Goal: Task Accomplishment & Management: Complete application form

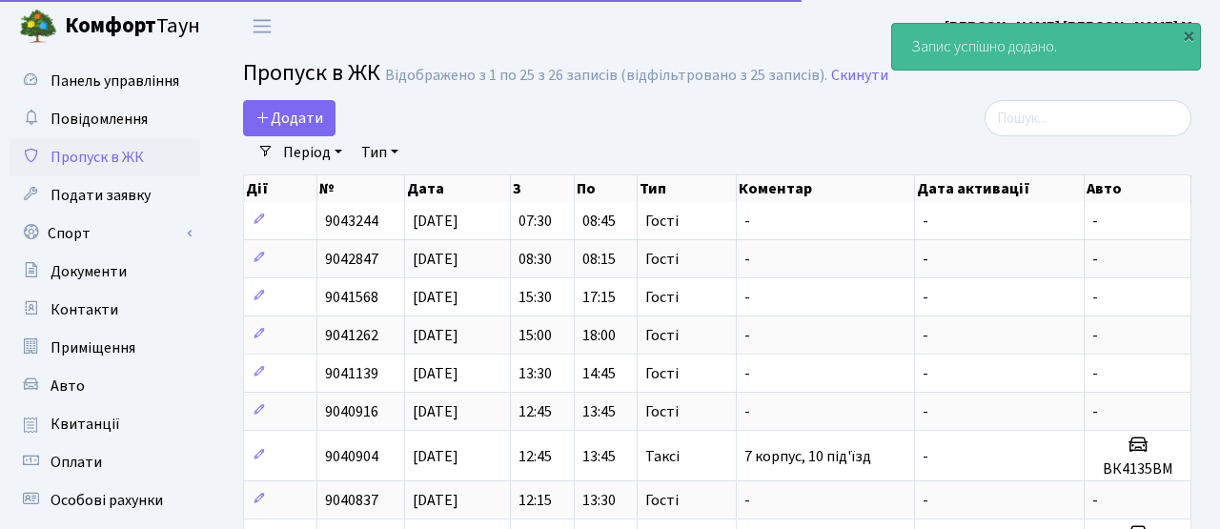
select select "25"
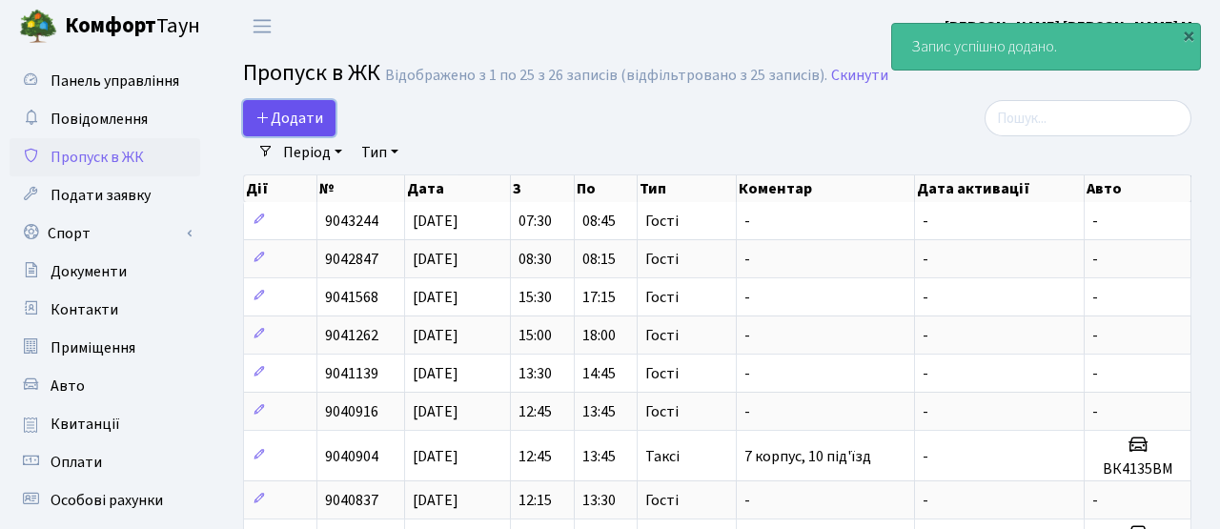
click at [294, 127] on span "Додати" at bounding box center [290, 118] width 68 height 21
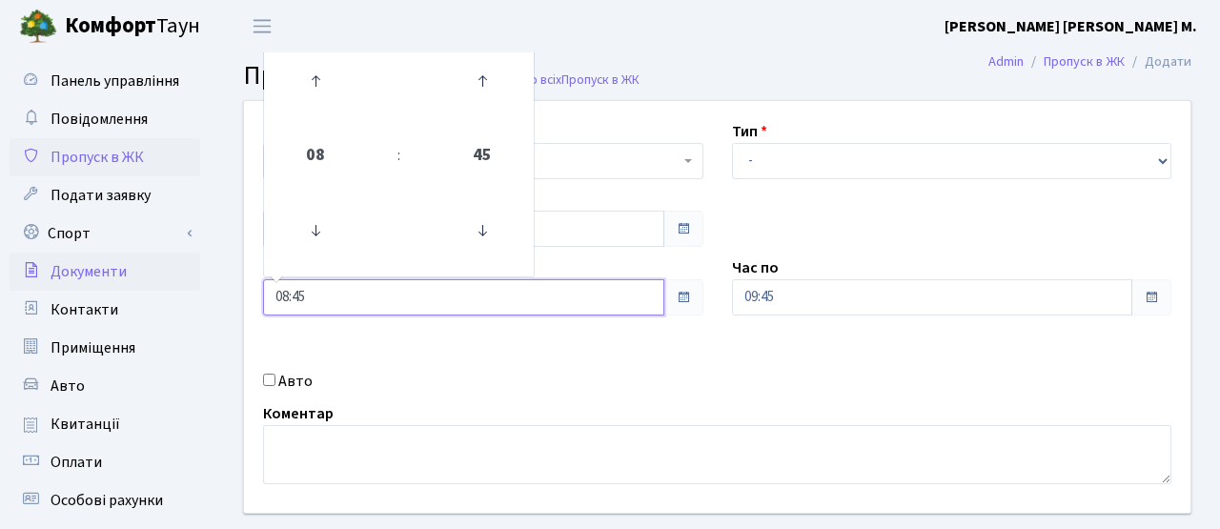
drag, startPoint x: 302, startPoint y: 300, endPoint x: 126, endPoint y: 276, distance: 178.1
click at [125, 276] on div "Панель управління Повідомлення Пропуск в ЖК Подати заявку Спорт Бронювання Скар…" at bounding box center [610, 431] width 1220 height 758
type input "08:00"
click at [712, 349] on div "Квартира <b>КТ</b>&nbsp;&nbsp;&nbsp;&nbsp;7-353 <b>КТ</b>&nbsp;&nbsp;&nbsp;&nbs…" at bounding box center [717, 307] width 975 height 412
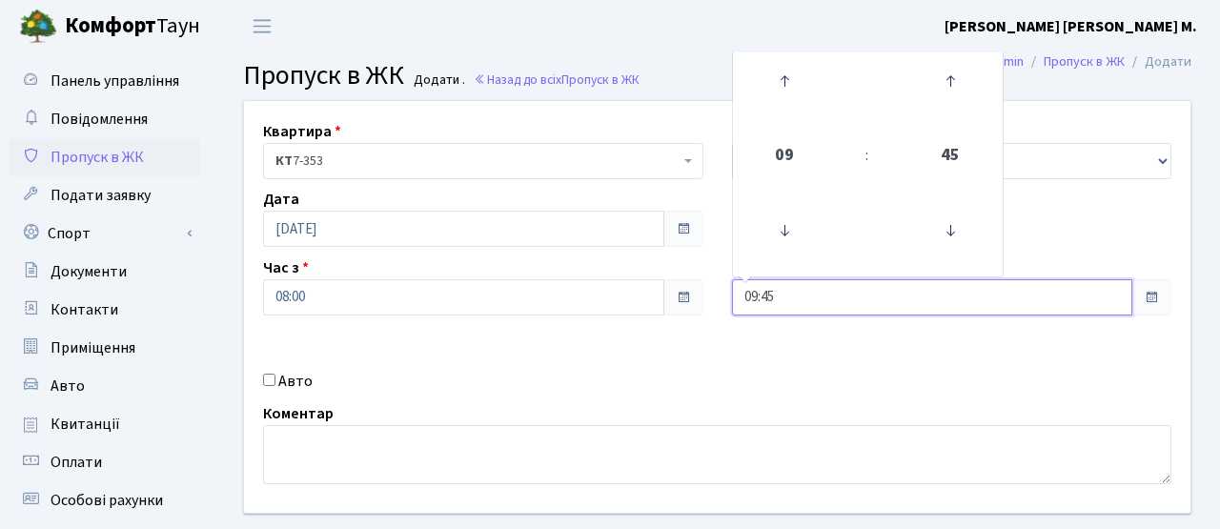
drag, startPoint x: 780, startPoint y: 289, endPoint x: 708, endPoint y: 290, distance: 71.5
click at [708, 290] on div "Квартира <b>КТ</b>&nbsp;&nbsp;&nbsp;&nbsp;7-353 <b>КТ</b>&nbsp;&nbsp;&nbsp;&nbs…" at bounding box center [717, 307] width 975 height 412
type input "10:00"
click at [616, 384] on div "Авто" at bounding box center [483, 381] width 469 height 23
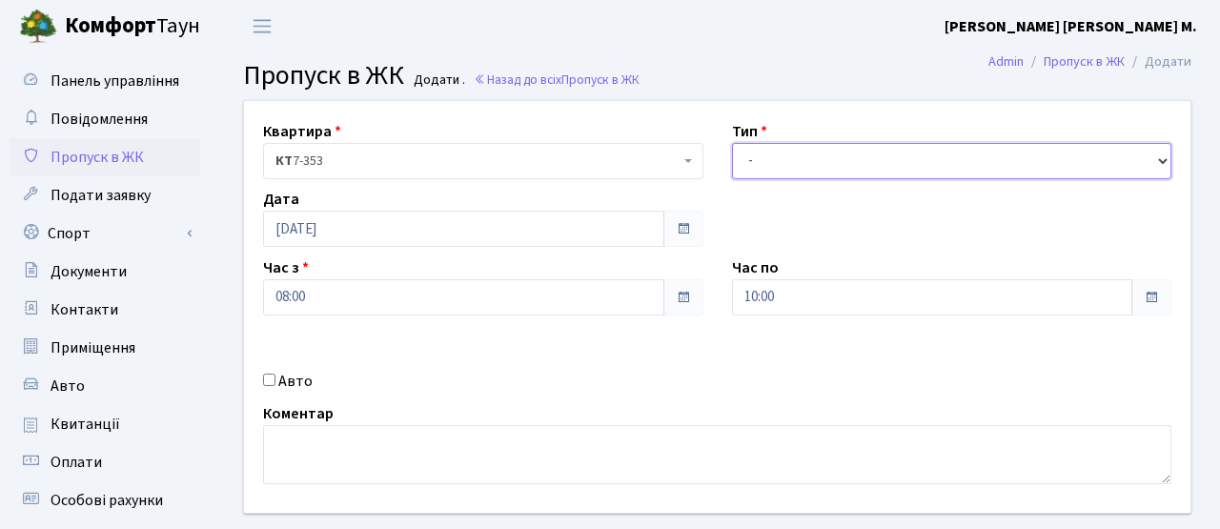
click at [764, 147] on select "- Доставка Таксі Гості Сервіс" at bounding box center [952, 161] width 440 height 36
select select "3"
click at [732, 143] on select "- Доставка Таксі Гості Сервіс" at bounding box center [952, 161] width 440 height 36
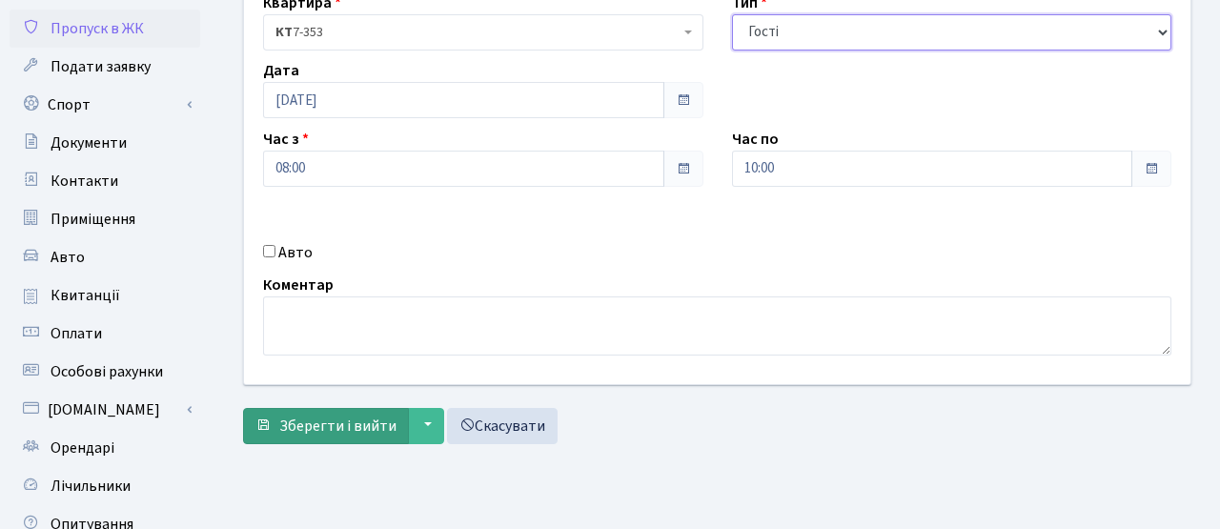
scroll to position [130, 0]
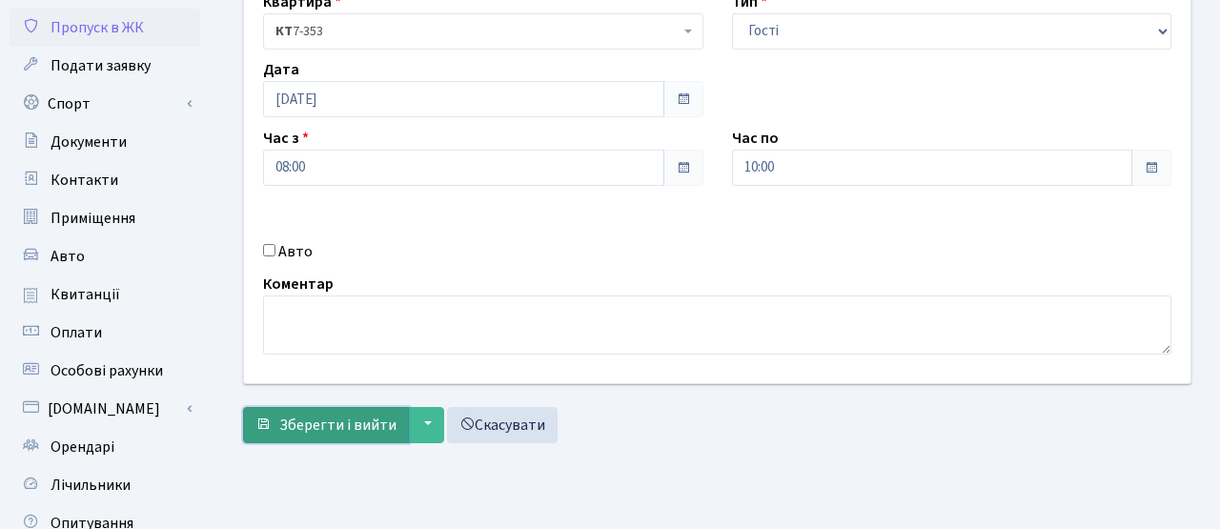
click at [350, 424] on span "Зберегти і вийти" at bounding box center [337, 425] width 117 height 21
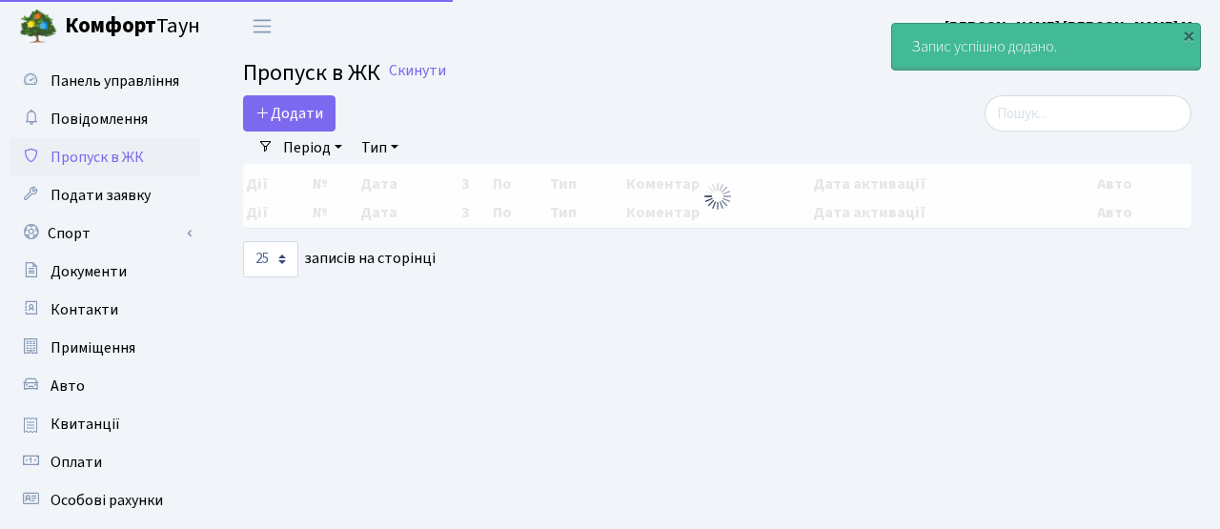
select select "25"
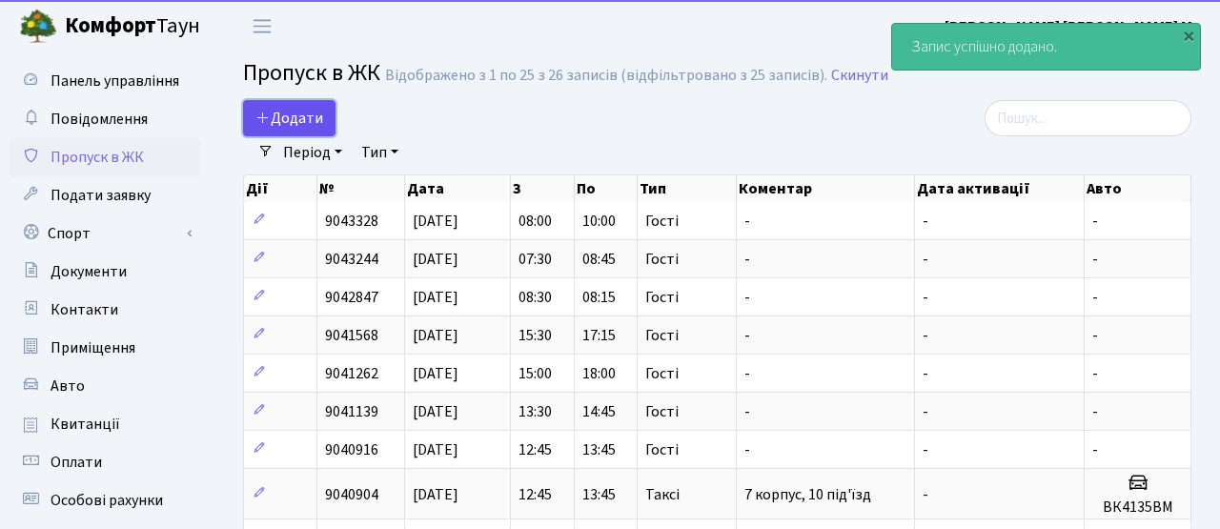
click at [298, 120] on span "Додати" at bounding box center [290, 118] width 68 height 21
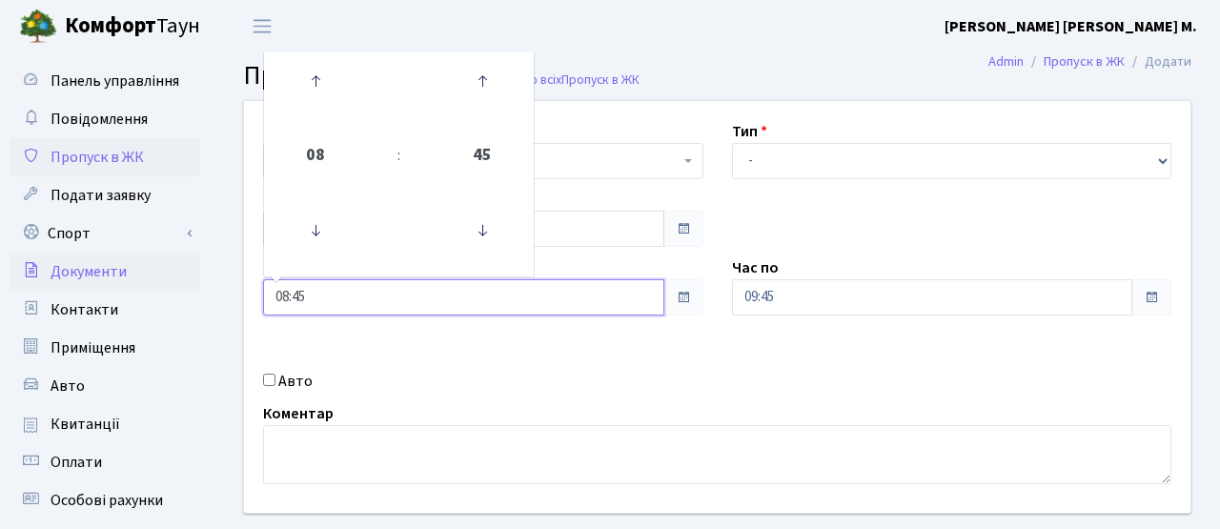
drag, startPoint x: 218, startPoint y: 277, endPoint x: 137, endPoint y: 270, distance: 81.4
click at [137, 270] on div "Панель управління Повідомлення Пропуск в ЖК Подати заявку Спорт Бронювання Скар…" at bounding box center [610, 431] width 1220 height 758
type input "10:00"
drag, startPoint x: 490, startPoint y: 332, endPoint x: 522, endPoint y: 332, distance: 31.5
click at [490, 332] on div "Квартира <b>КТ</b>&nbsp;&nbsp;&nbsp;&nbsp;7-353 <b>КТ</b>&nbsp;&nbsp;&nbsp;&nbs…" at bounding box center [717, 307] width 975 height 412
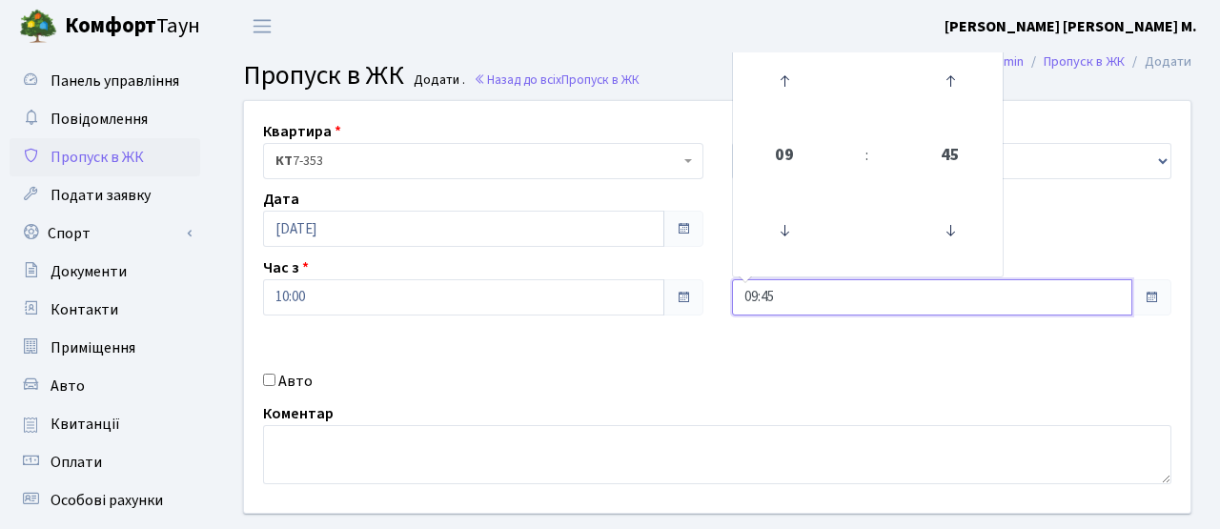
drag, startPoint x: 677, startPoint y: 295, endPoint x: 658, endPoint y: 296, distance: 19.1
click at [661, 296] on div "Квартира <b>КТ</b>&nbsp;&nbsp;&nbsp;&nbsp;7-353 <b>КТ</b>&nbsp;&nbsp;&nbsp;&nbs…" at bounding box center [717, 307] width 975 height 412
type input "12:00"
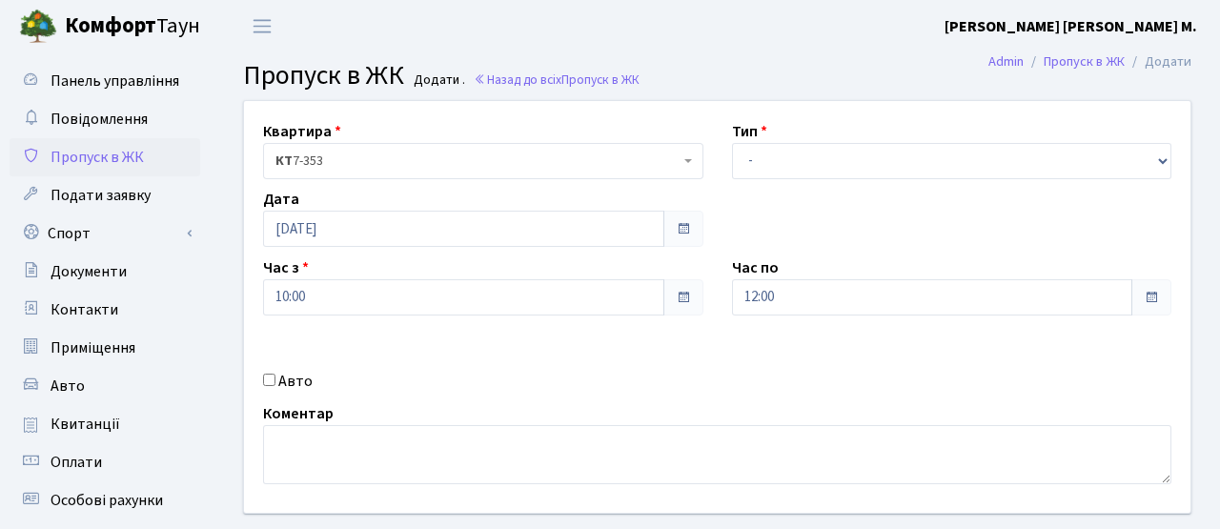
click at [693, 373] on div "Авто" at bounding box center [483, 381] width 469 height 23
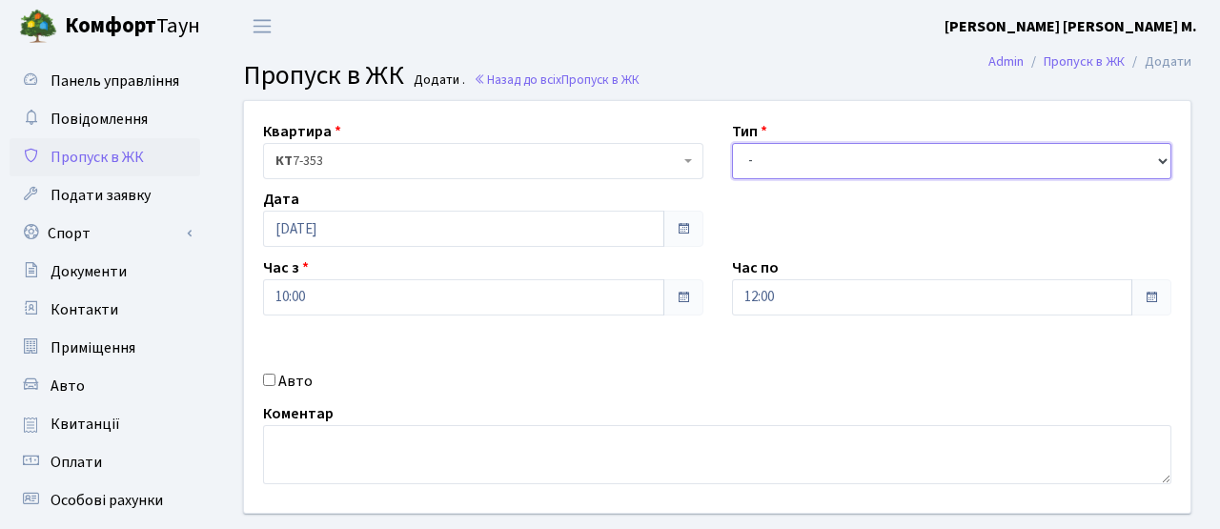
click at [769, 173] on select "- Доставка Таксі Гості Сервіс" at bounding box center [952, 161] width 440 height 36
select select "3"
click at [732, 143] on select "- Доставка Таксі Гості Сервіс" at bounding box center [952, 161] width 440 height 36
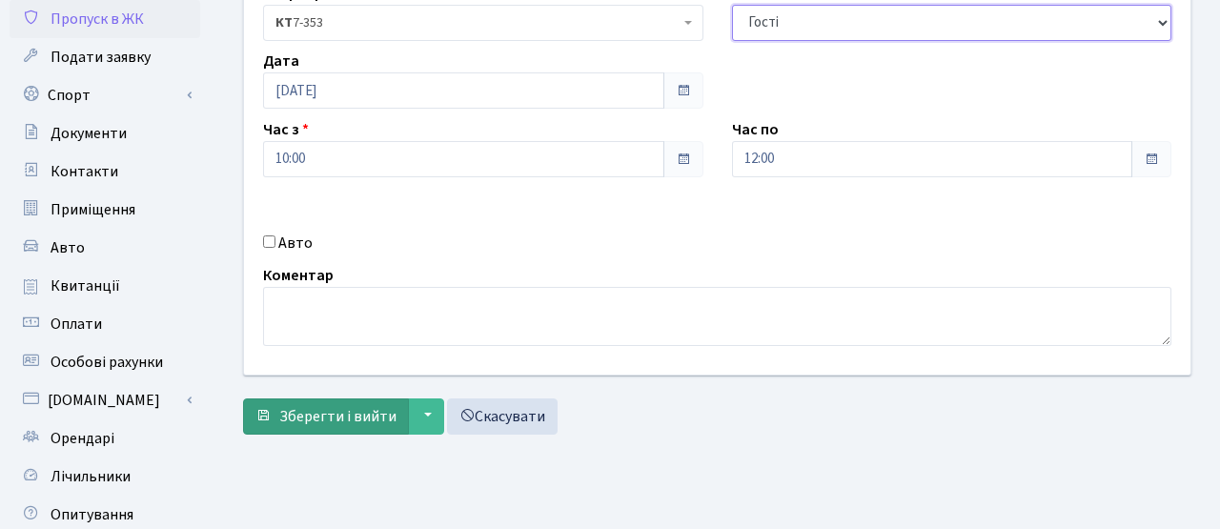
scroll to position [139, 0]
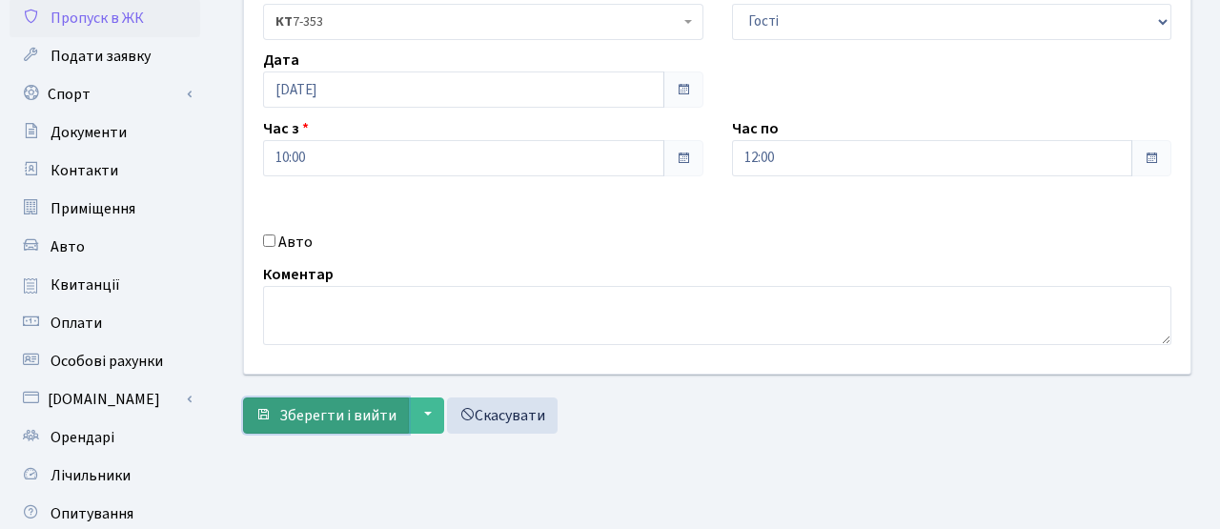
click at [358, 414] on span "Зберегти і вийти" at bounding box center [337, 415] width 117 height 21
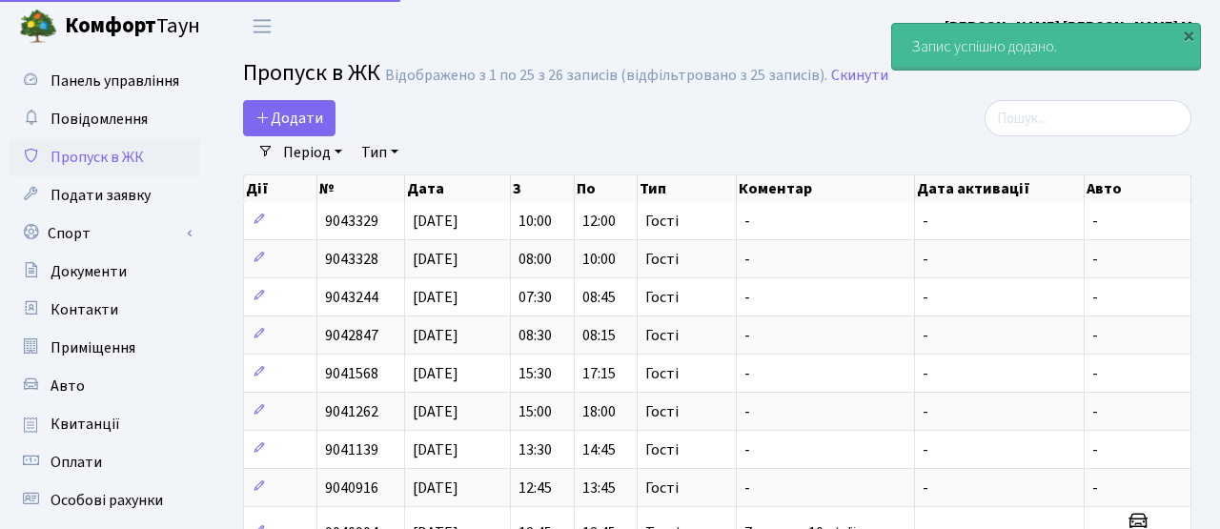
select select "25"
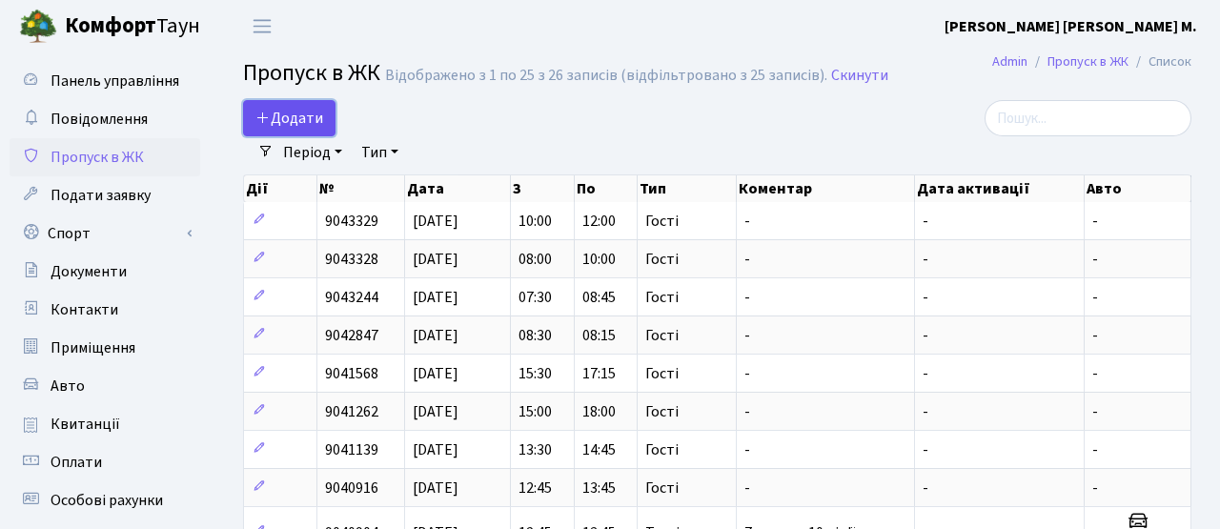
click at [296, 127] on span "Додати" at bounding box center [290, 118] width 68 height 21
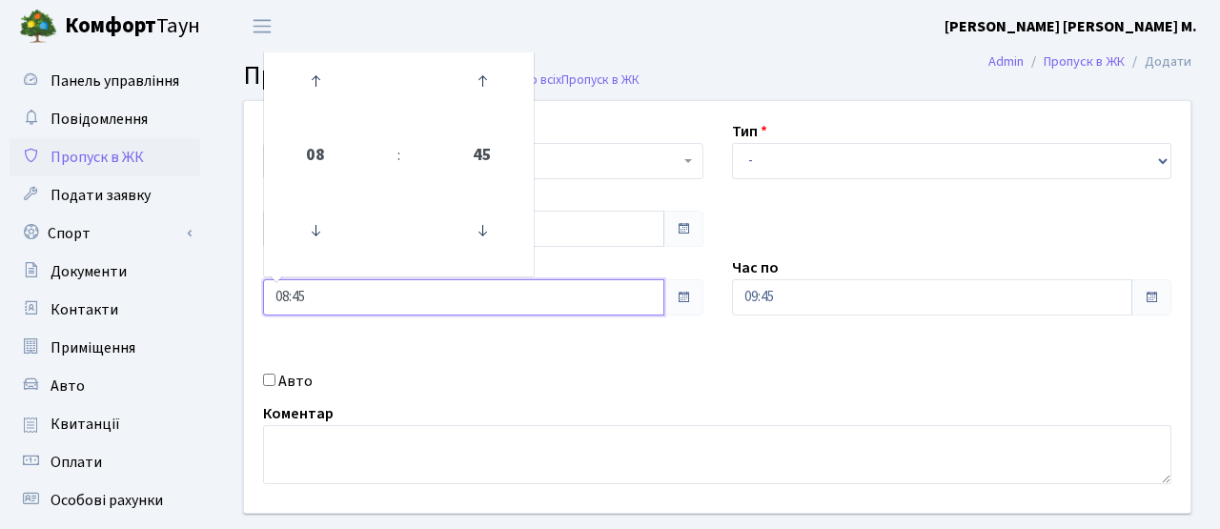
drag, startPoint x: 325, startPoint y: 290, endPoint x: 234, endPoint y: 287, distance: 91.6
click at [234, 287] on div "Квартира <b>КТ</b>&nbsp;&nbsp;&nbsp;&nbsp;7-353 <b>КТ</b>&nbsp;&nbsp;&nbsp;&nbs…" at bounding box center [717, 307] width 975 height 412
type input "12:00"
click at [514, 383] on div "Авто" at bounding box center [483, 381] width 469 height 23
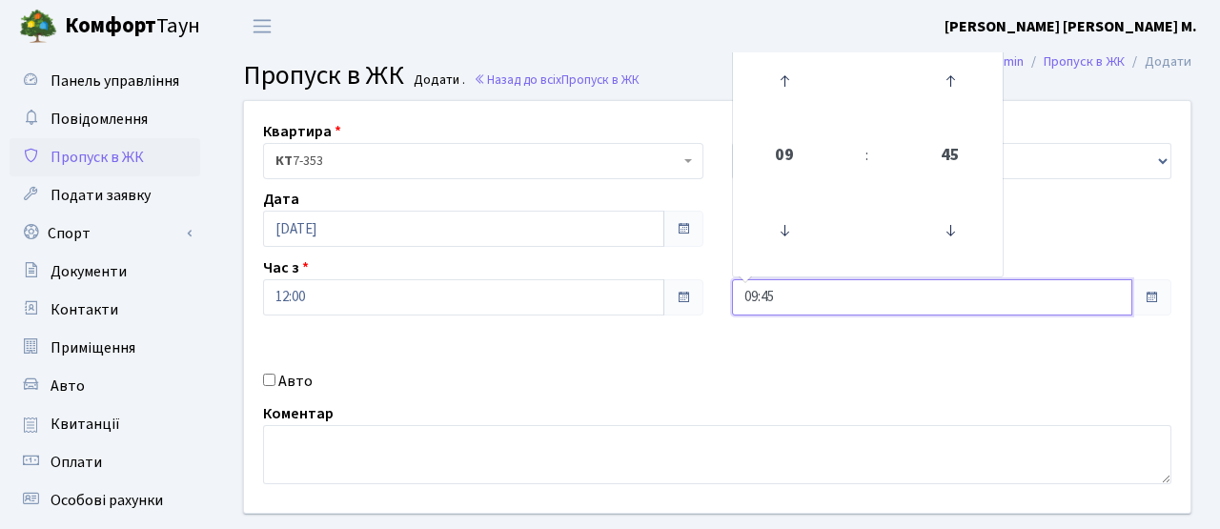
drag, startPoint x: 782, startPoint y: 292, endPoint x: 645, endPoint y: 282, distance: 136.7
click at [645, 282] on div "Квартира <b>КТ</b>&nbsp;&nbsp;&nbsp;&nbsp;7-353 <b>КТ</b>&nbsp;&nbsp;&nbsp;&nbs…" at bounding box center [717, 307] width 975 height 412
type input "14:00"
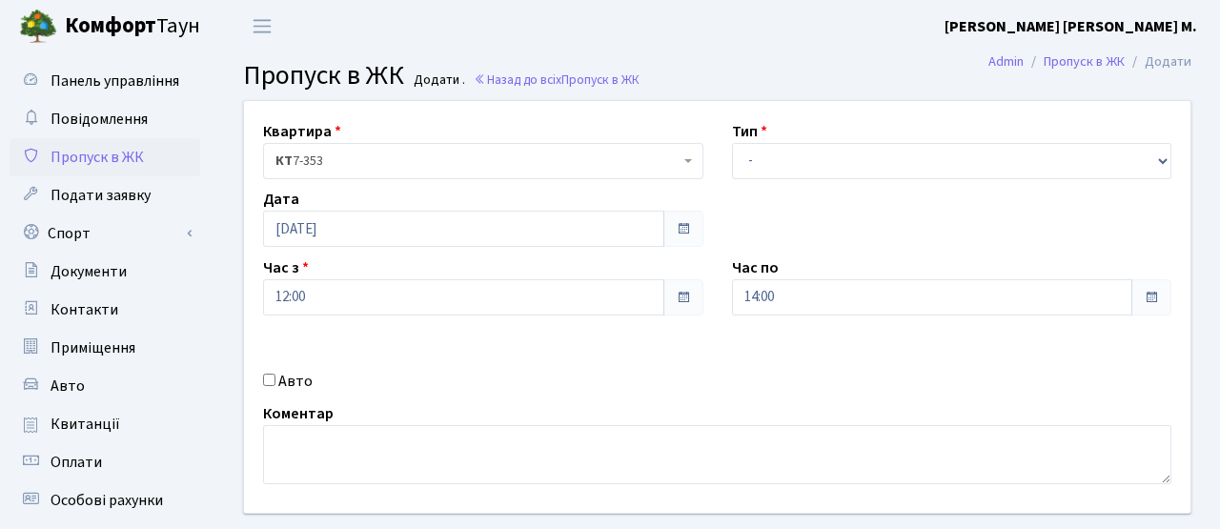
click at [713, 351] on div "Квартира <b>КТ</b>&nbsp;&nbsp;&nbsp;&nbsp;7-353 <b>КТ</b>&nbsp;&nbsp;&nbsp;&nbs…" at bounding box center [717, 307] width 975 height 412
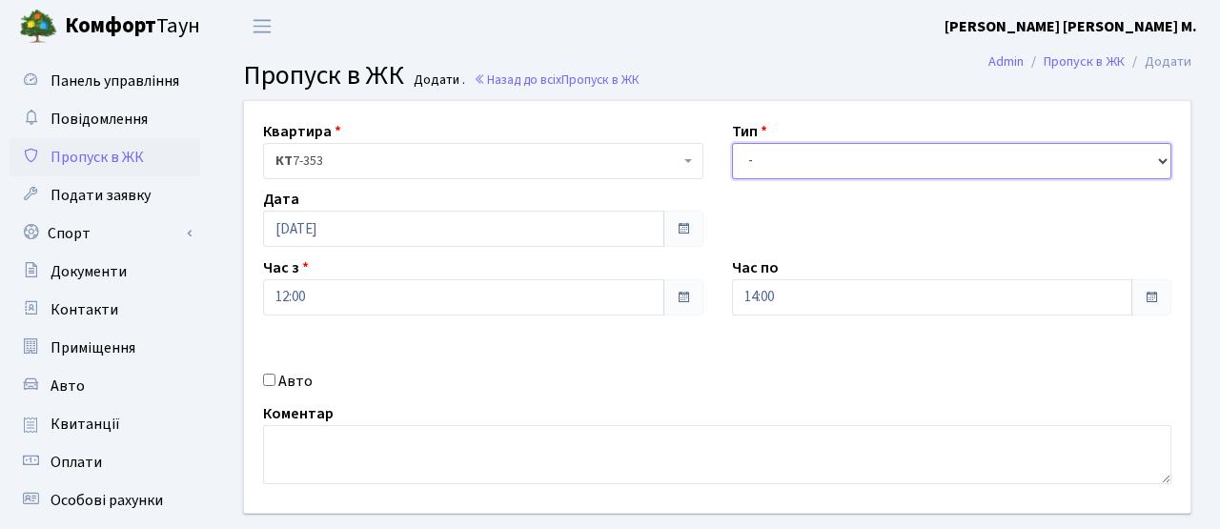
click at [805, 154] on select "- Доставка Таксі Гості Сервіс" at bounding box center [952, 161] width 440 height 36
select select "3"
click at [732, 143] on select "- Доставка Таксі Гості Сервіс" at bounding box center [952, 161] width 440 height 36
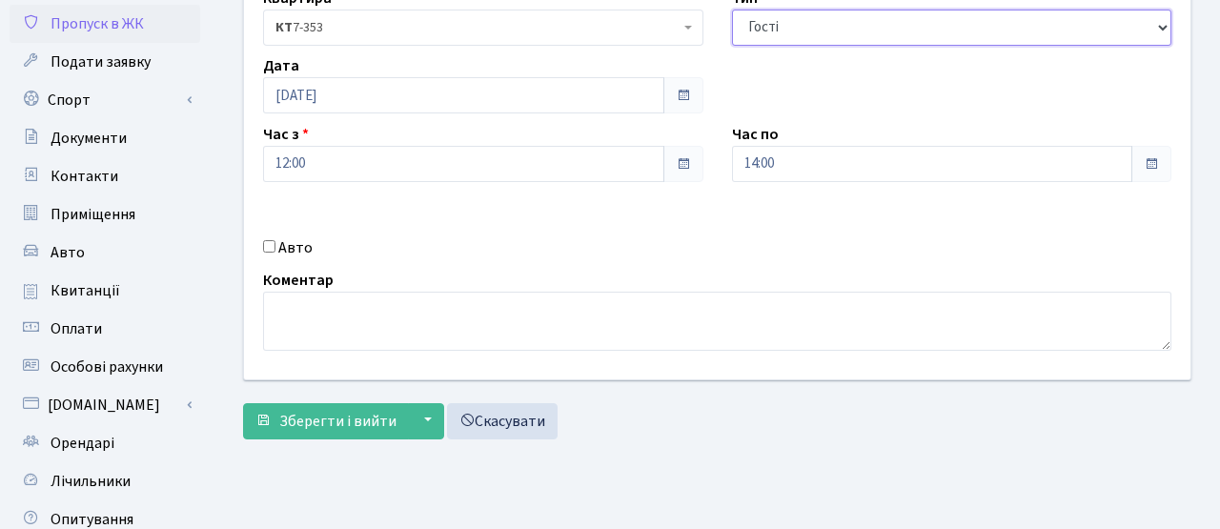
scroll to position [329, 0]
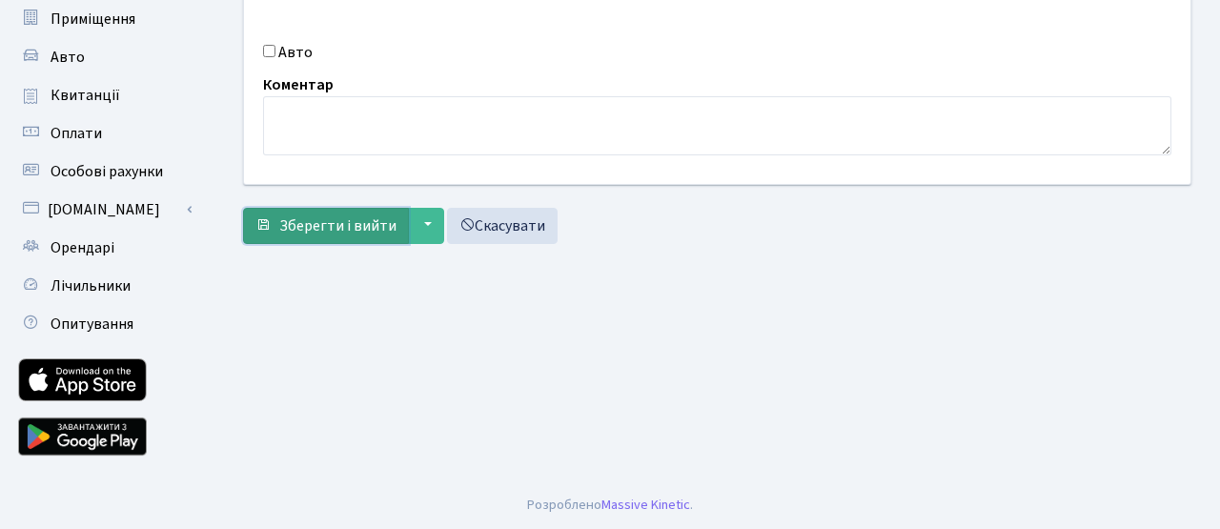
click at [363, 220] on span "Зберегти і вийти" at bounding box center [337, 225] width 117 height 21
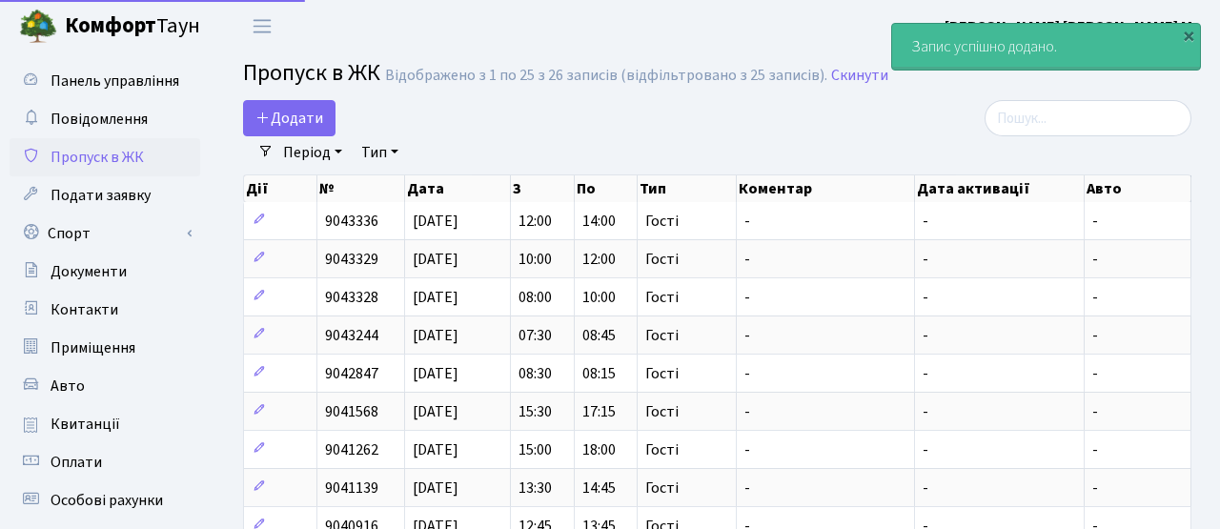
select select "25"
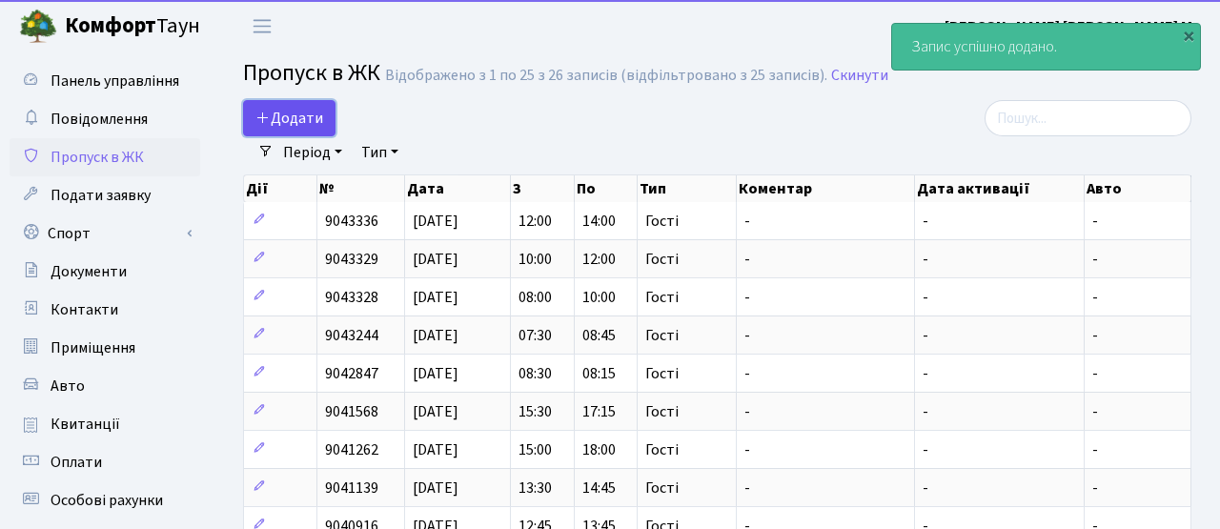
click at [306, 124] on span "Додати" at bounding box center [290, 118] width 68 height 21
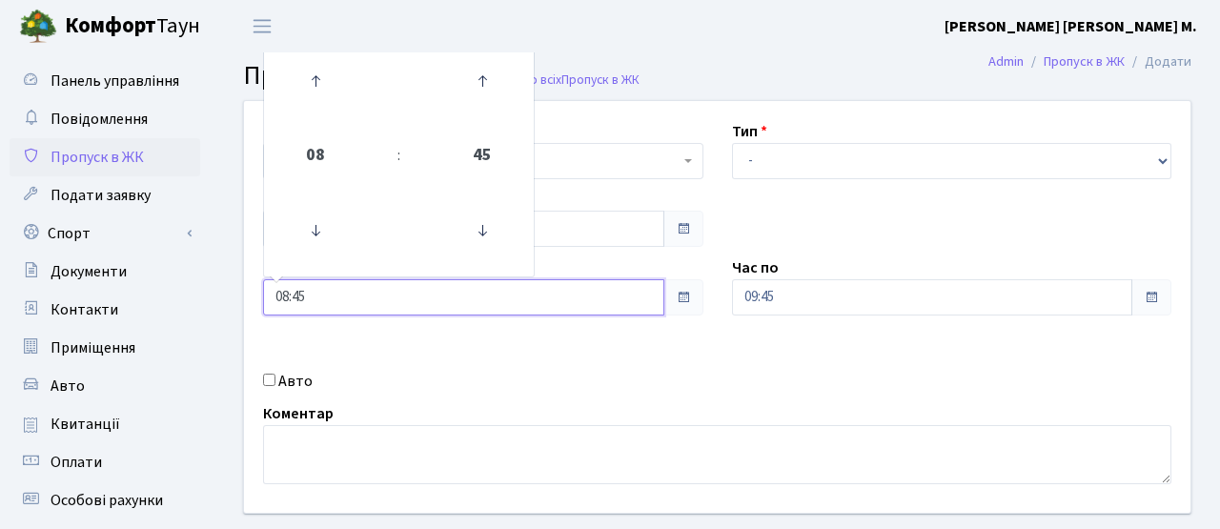
drag, startPoint x: 311, startPoint y: 294, endPoint x: 219, endPoint y: 293, distance: 91.5
click at [219, 293] on div "Квартира <b>КТ</b>&nbsp;&nbsp;&nbsp;&nbsp;7-353 <b>КТ</b>&nbsp;&nbsp;&nbsp;&nbs…" at bounding box center [718, 341] width 1006 height 482
type input "14:00"
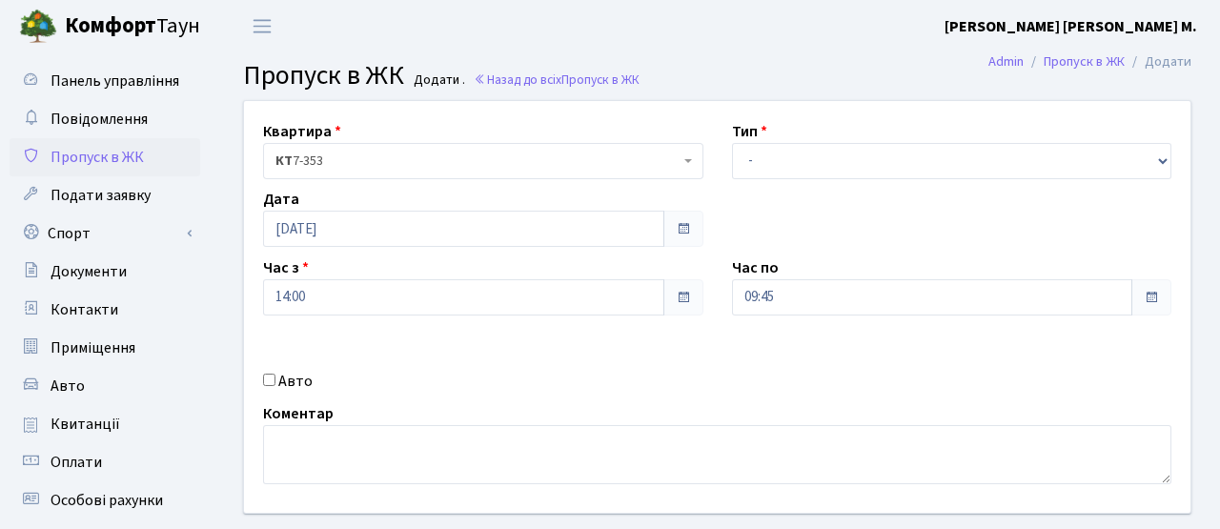
click at [537, 356] on div "Квартира <b>КТ</b>&nbsp;&nbsp;&nbsp;&nbsp;7-353 <b>КТ</b>&nbsp;&nbsp;&nbsp;&nbs…" at bounding box center [717, 307] width 975 height 412
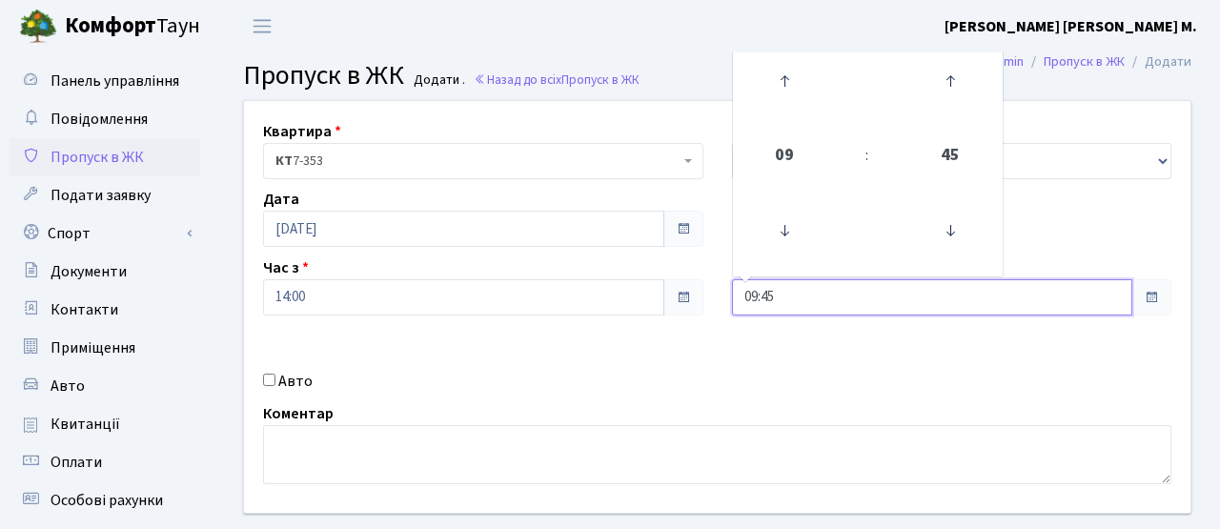
drag, startPoint x: 772, startPoint y: 299, endPoint x: 708, endPoint y: 286, distance: 65.3
click at [715, 289] on div "Квартира <b>КТ</b>&nbsp;&nbsp;&nbsp;&nbsp;7-353 <b>КТ</b>&nbsp;&nbsp;&nbsp;&nbs…" at bounding box center [717, 307] width 975 height 412
type input "16:00"
click at [721, 339] on div "Квартира <b>КТ</b>&nbsp;&nbsp;&nbsp;&nbsp;7-353 <b>КТ</b>&nbsp;&nbsp;&nbsp;&nbs…" at bounding box center [717, 307] width 975 height 412
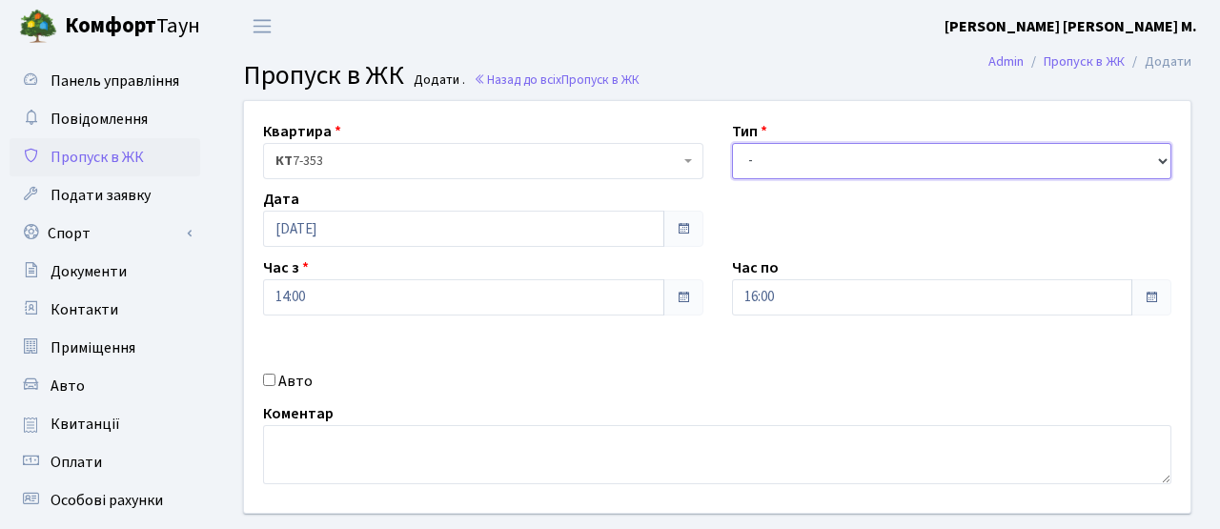
click at [792, 158] on select "- Доставка Таксі Гості Сервіс" at bounding box center [952, 161] width 440 height 36
select select "3"
click at [732, 143] on select "- Доставка Таксі Гості Сервіс" at bounding box center [952, 161] width 440 height 36
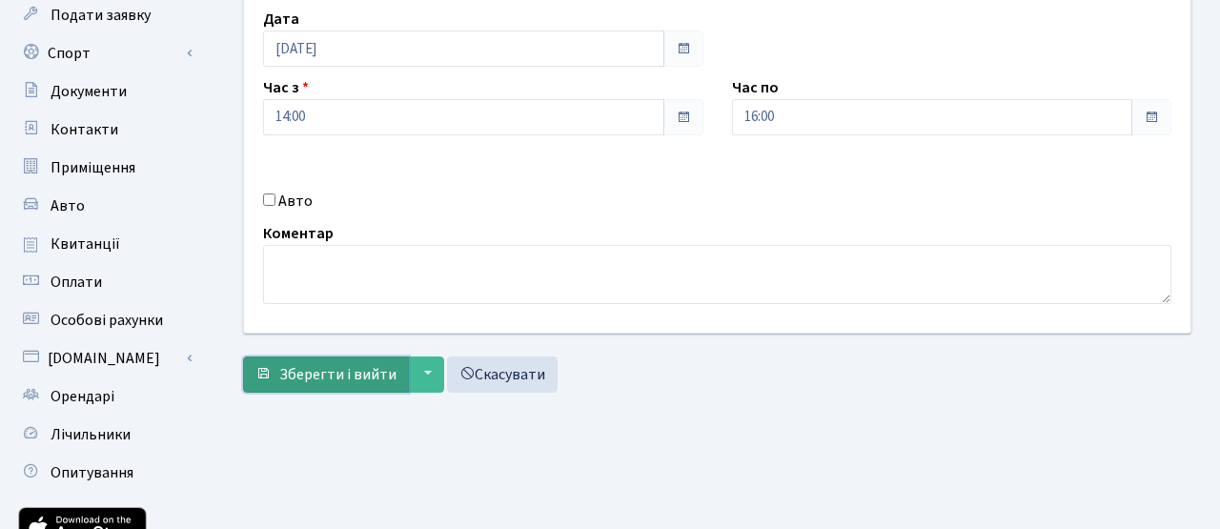
click at [349, 370] on span "Зберегти і вийти" at bounding box center [337, 374] width 117 height 21
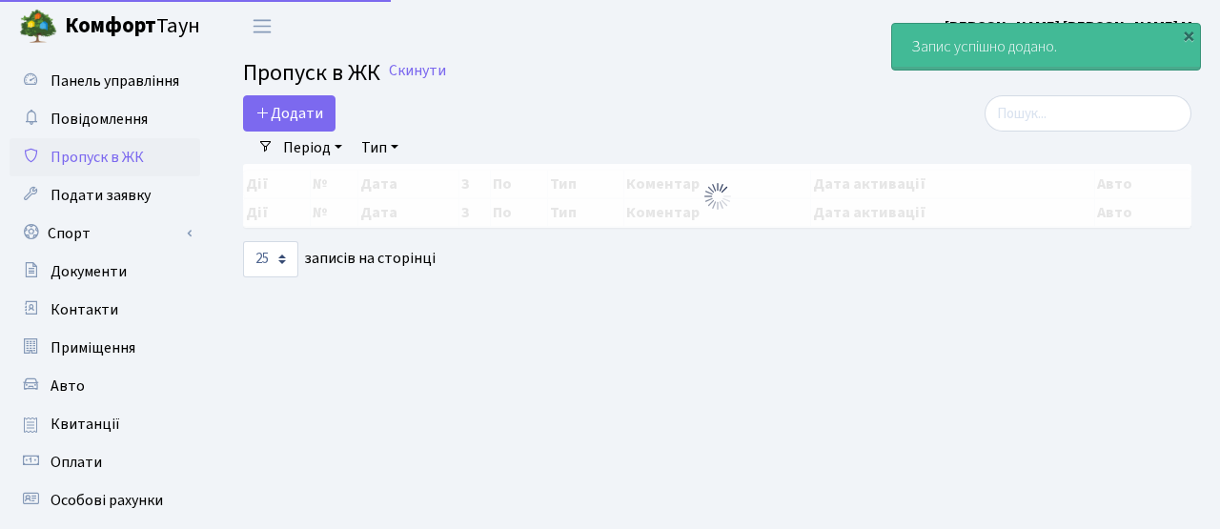
select select "25"
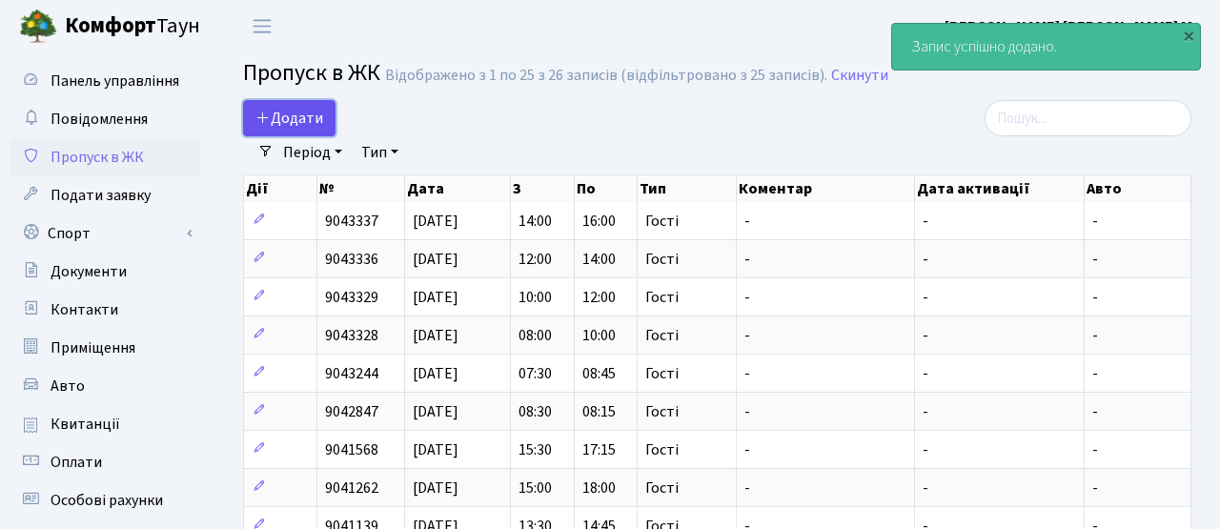
click at [287, 116] on span "Додати" at bounding box center [290, 118] width 68 height 21
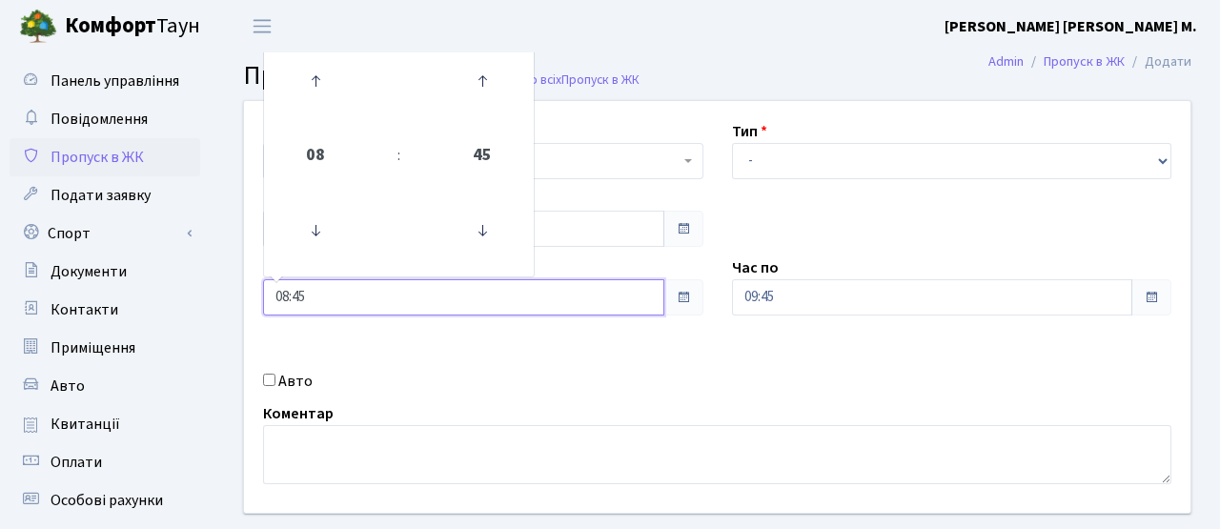
drag, startPoint x: 318, startPoint y: 294, endPoint x: 211, endPoint y: 273, distance: 109.8
click at [211, 273] on div "Панель управління Повідомлення Пропуск в ЖК Подати заявку Спорт Бронювання Скар…" at bounding box center [610, 431] width 1220 height 758
type input "16:00"
click at [792, 414] on div "Коментар" at bounding box center [717, 443] width 937 height 82
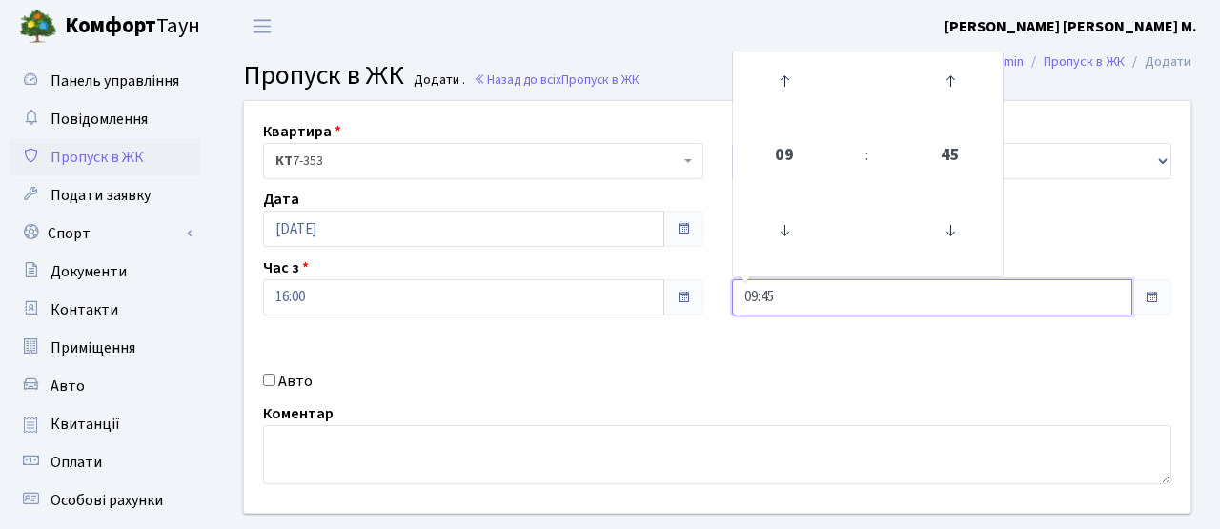
drag, startPoint x: 807, startPoint y: 305, endPoint x: 698, endPoint y: 283, distance: 110.9
click at [699, 287] on div "Квартира <b>КТ</b>&nbsp;&nbsp;&nbsp;&nbsp;7-353 <b>КТ</b>&nbsp;&nbsp;&nbsp;&nbs…" at bounding box center [717, 307] width 975 height 412
type input "18:00"
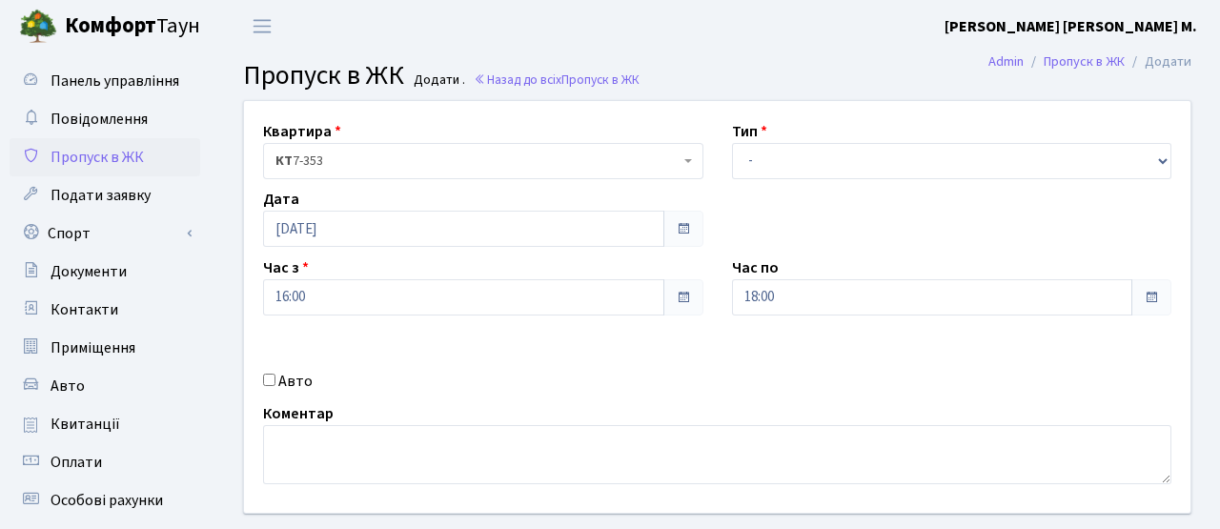
click at [659, 333] on div "Квартира <b>КТ</b>&nbsp;&nbsp;&nbsp;&nbsp;7-353 <b>КТ</b>&nbsp;&nbsp;&nbsp;&nbs…" at bounding box center [717, 307] width 975 height 412
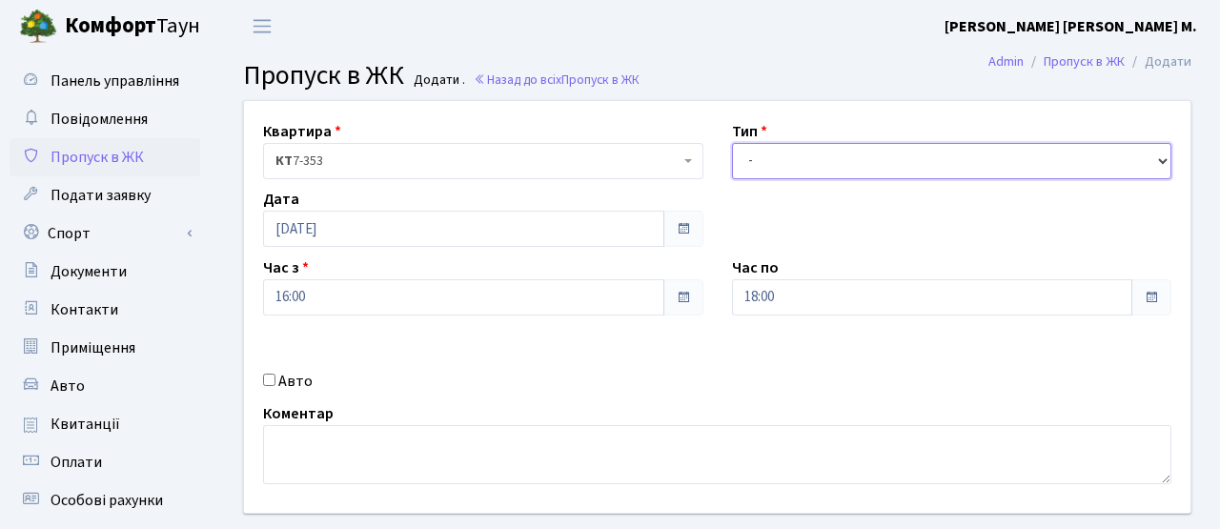
click at [777, 147] on select "- Доставка Таксі Гості Сервіс" at bounding box center [952, 161] width 440 height 36
select select "3"
click at [732, 143] on select "- Доставка Таксі Гості Сервіс" at bounding box center [952, 161] width 440 height 36
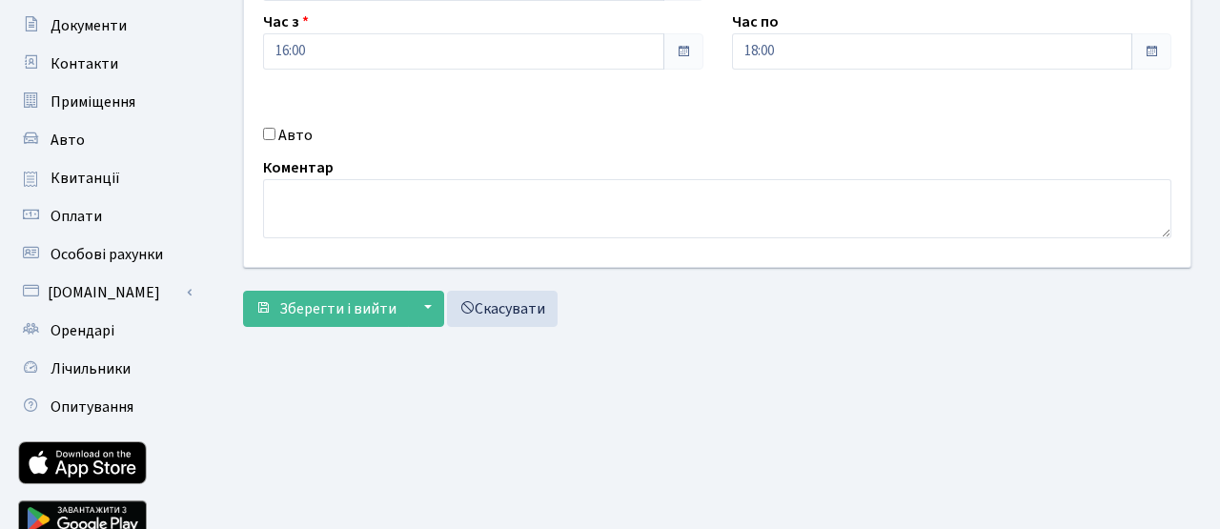
scroll to position [273, 0]
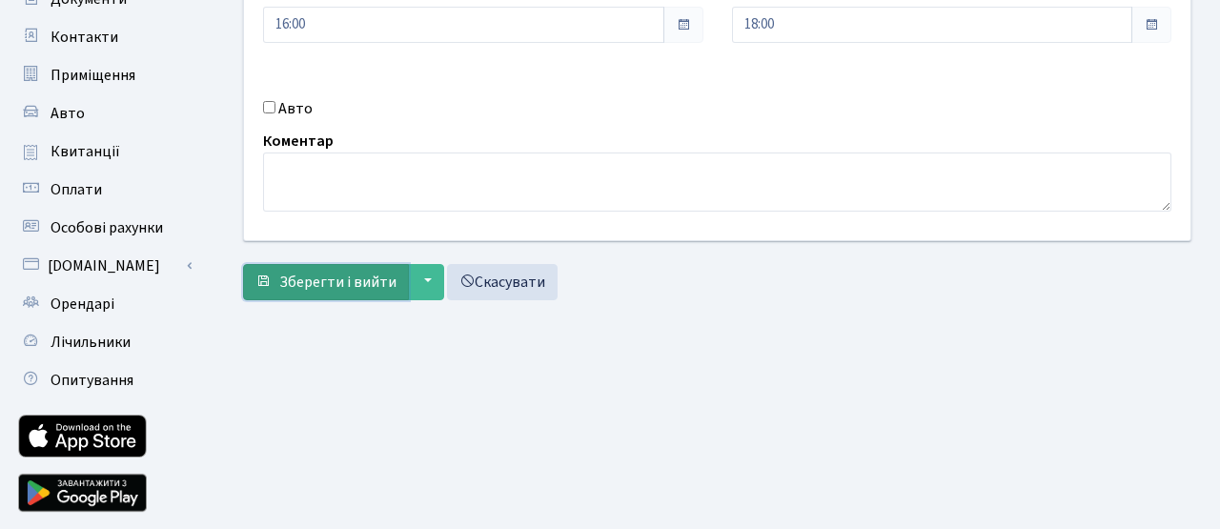
click at [363, 292] on span "Зберегти і вийти" at bounding box center [337, 282] width 117 height 21
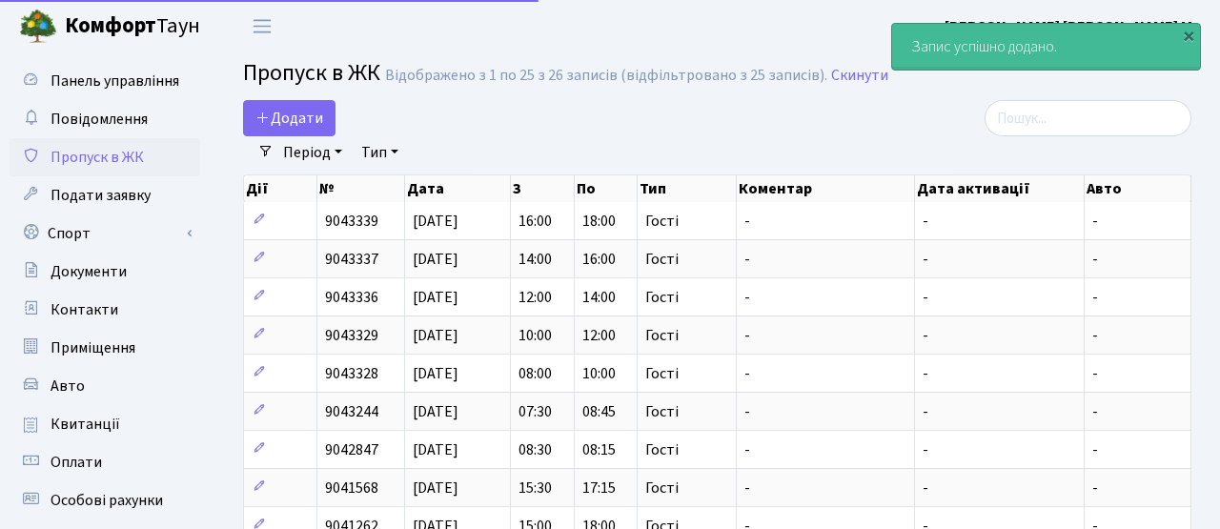
select select "25"
click at [296, 124] on span "Додати" at bounding box center [290, 118] width 68 height 21
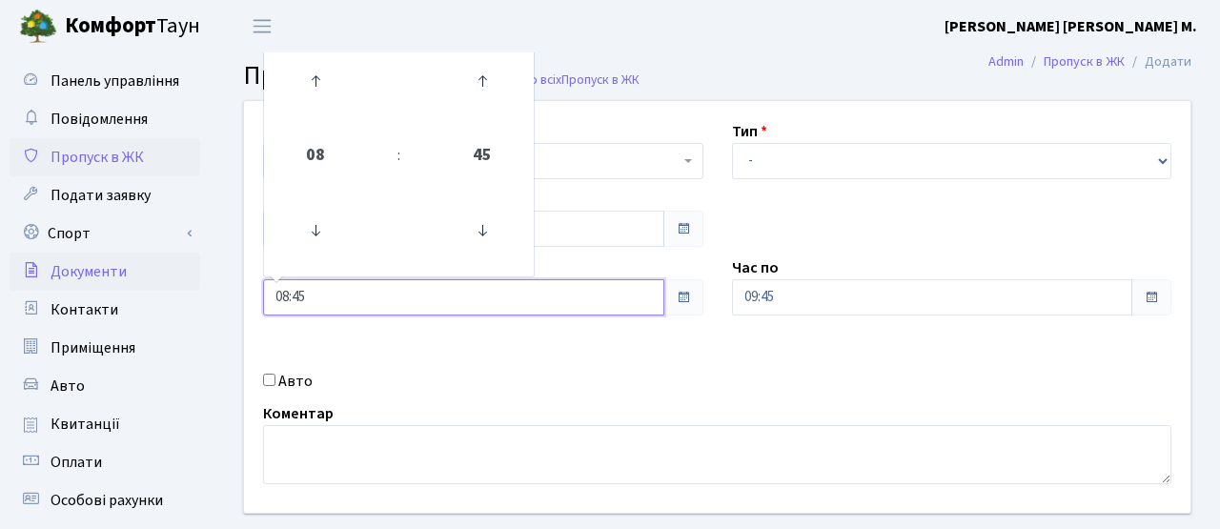
drag, startPoint x: 332, startPoint y: 305, endPoint x: 195, endPoint y: 276, distance: 139.3
click at [195, 276] on div "Панель управління Повідомлення Пропуск в ЖК Подати заявку Спорт Бронювання Скар…" at bounding box center [610, 431] width 1220 height 758
type input "18:00"
click at [691, 390] on div "Авто" at bounding box center [483, 381] width 469 height 23
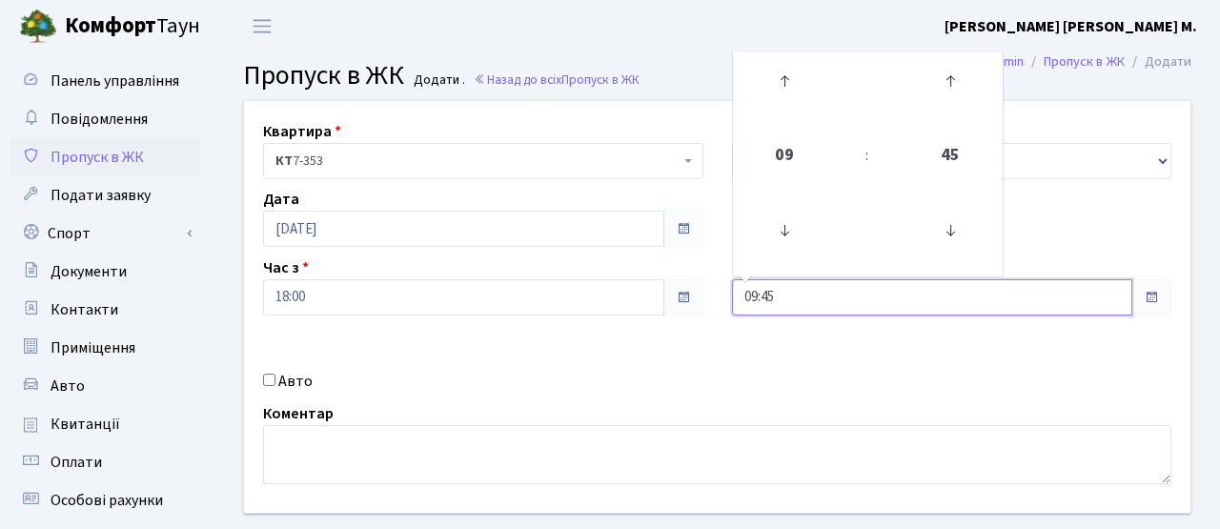
drag, startPoint x: 788, startPoint y: 296, endPoint x: 702, endPoint y: 290, distance: 87.0
click at [702, 290] on div "Квартира <b>КТ</b>&nbsp;&nbsp;&nbsp;&nbsp;7-353 <b>КТ</b>&nbsp;&nbsp;&nbsp;&nbs…" at bounding box center [717, 307] width 975 height 412
type input "20:00"
click at [729, 361] on div "Квартира <b>КТ</b>&nbsp;&nbsp;&nbsp;&nbsp;7-353 <b>КТ</b>&nbsp;&nbsp;&nbsp;&nbs…" at bounding box center [717, 307] width 975 height 412
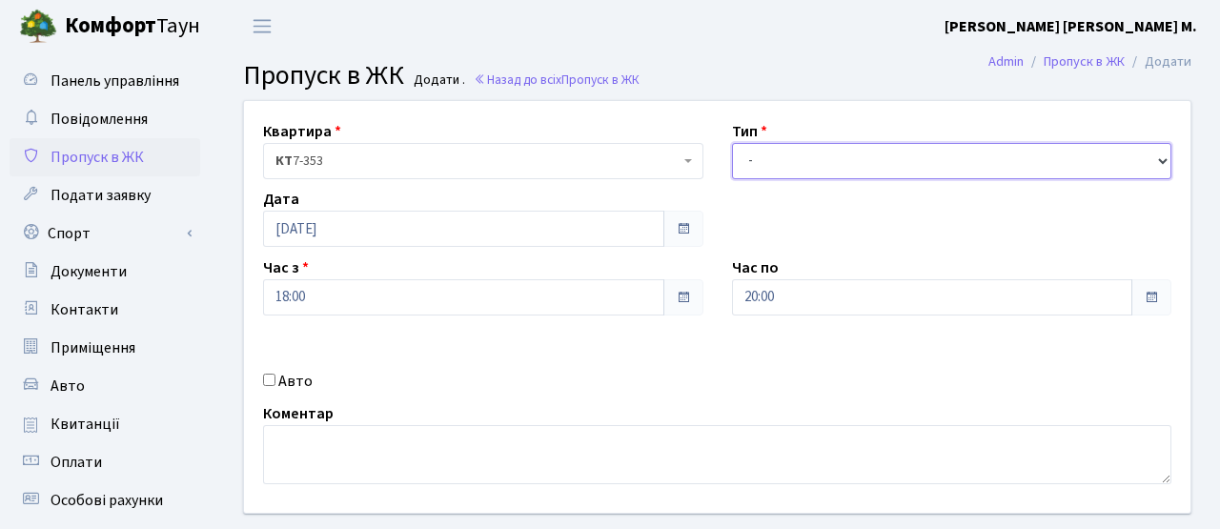
click at [770, 165] on select "- Доставка Таксі Гості Сервіс" at bounding box center [952, 161] width 440 height 36
select select "3"
click at [732, 143] on select "- Доставка Таксі Гості Сервіс" at bounding box center [952, 161] width 440 height 36
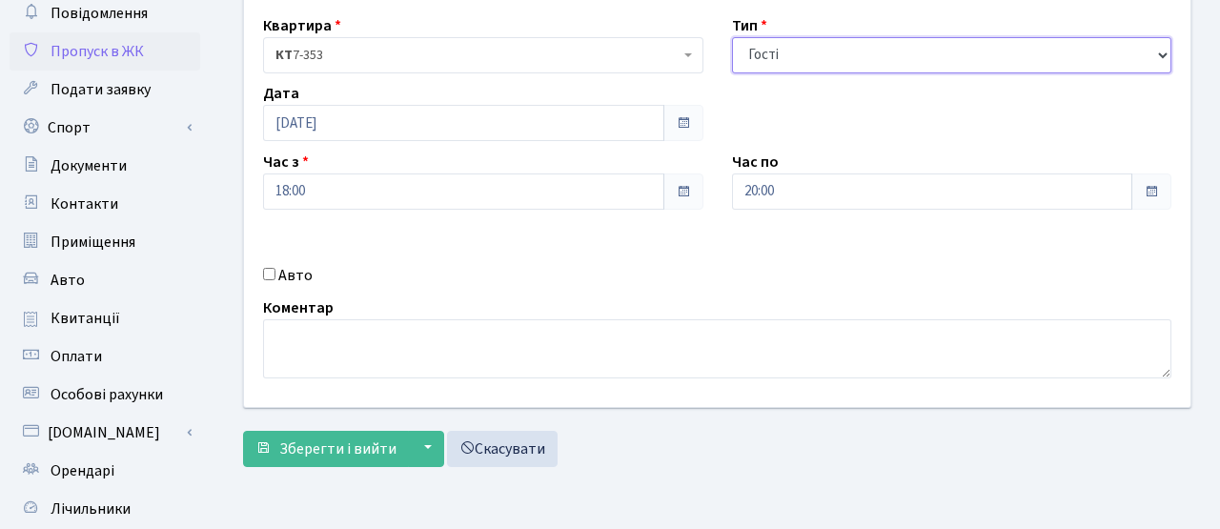
scroll to position [299, 0]
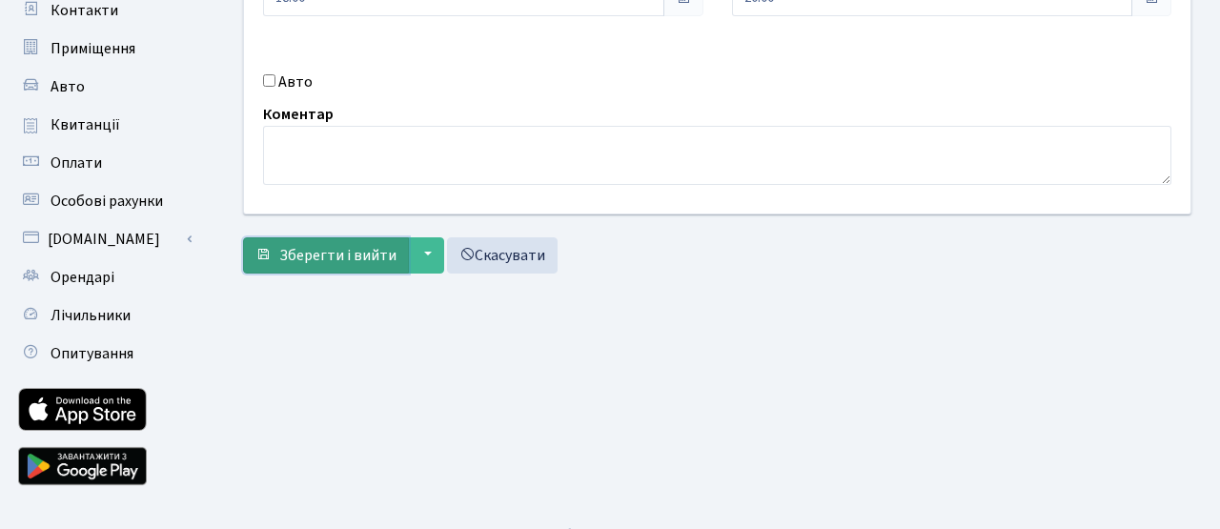
click at [358, 261] on span "Зберегти і вийти" at bounding box center [337, 255] width 117 height 21
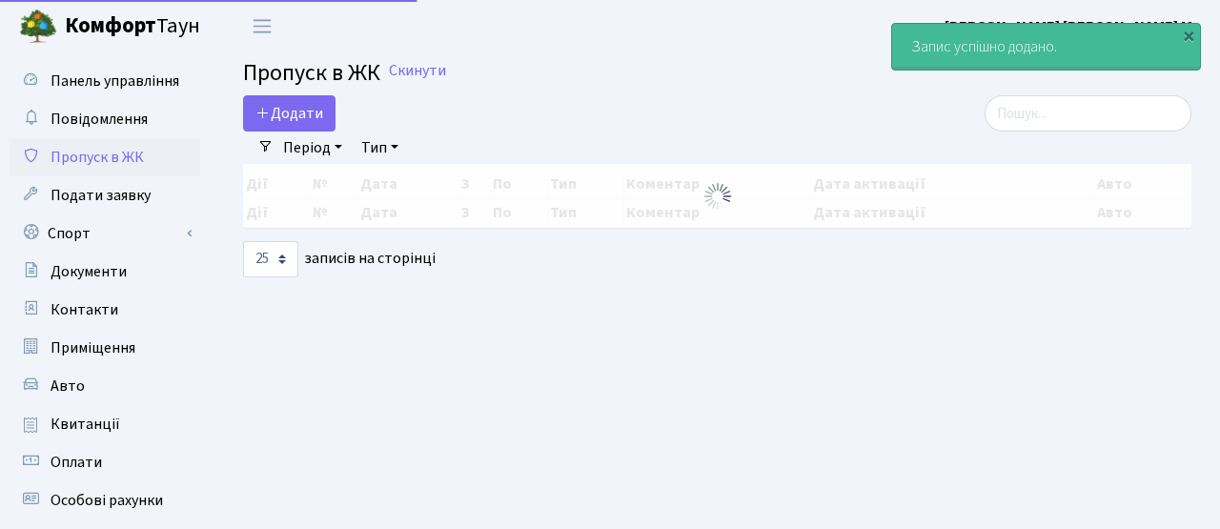
select select "25"
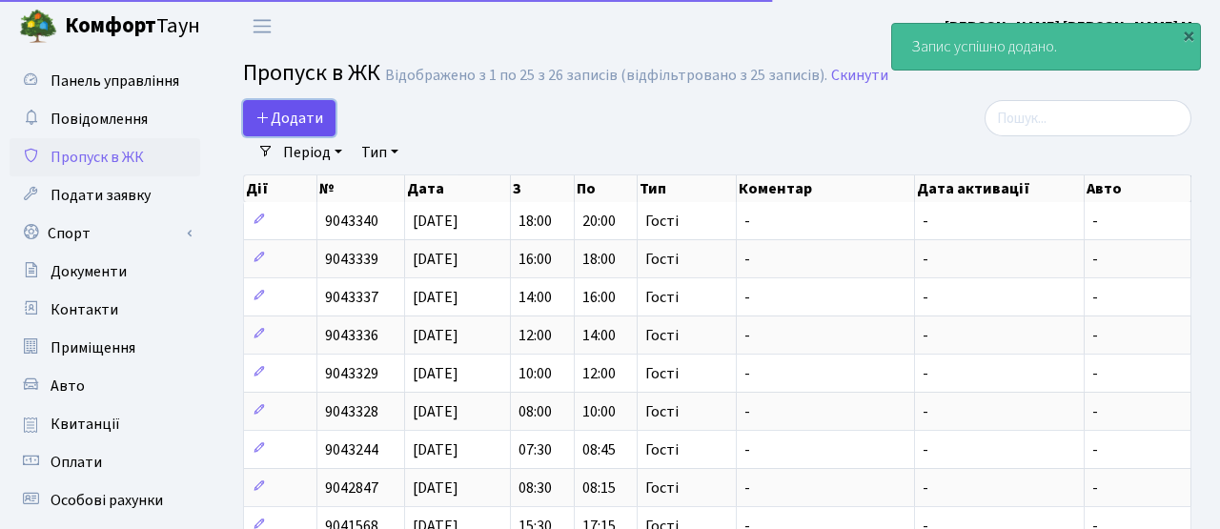
click at [300, 119] on span "Додати" at bounding box center [290, 118] width 68 height 21
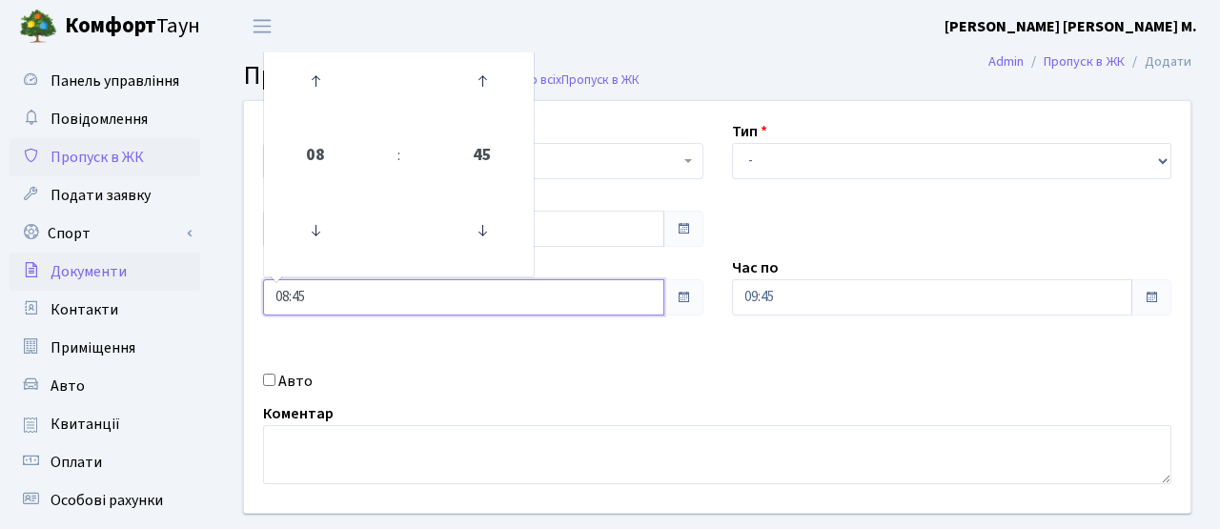
drag, startPoint x: 320, startPoint y: 300, endPoint x: 185, endPoint y: 276, distance: 137.5
click at [185, 277] on div "Панель управління Повідомлення Пропуск в ЖК Подати заявку Спорт Бронювання Скар…" at bounding box center [610, 431] width 1220 height 758
type input "20:00"
click at [485, 396] on div "Квартира <b>КТ</b>&nbsp;&nbsp;&nbsp;&nbsp;7-353 <b>КТ</b>&nbsp;&nbsp;&nbsp;&nbs…" at bounding box center [717, 307] width 975 height 412
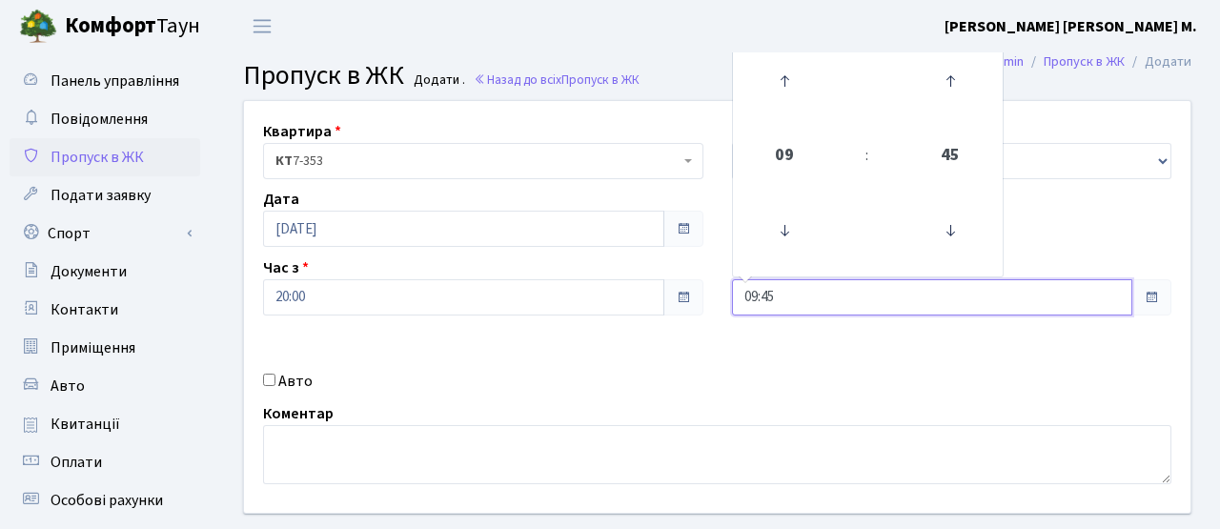
drag, startPoint x: 787, startPoint y: 310, endPoint x: 712, endPoint y: 289, distance: 77.3
click at [713, 291] on div "Квартира <b>КТ</b>&nbsp;&nbsp;&nbsp;&nbsp;7-353 <b>КТ</b>&nbsp;&nbsp;&nbsp;&nbs…" at bounding box center [717, 307] width 975 height 412
type input "22:00"
click at [707, 392] on div "Авто" at bounding box center [483, 381] width 469 height 23
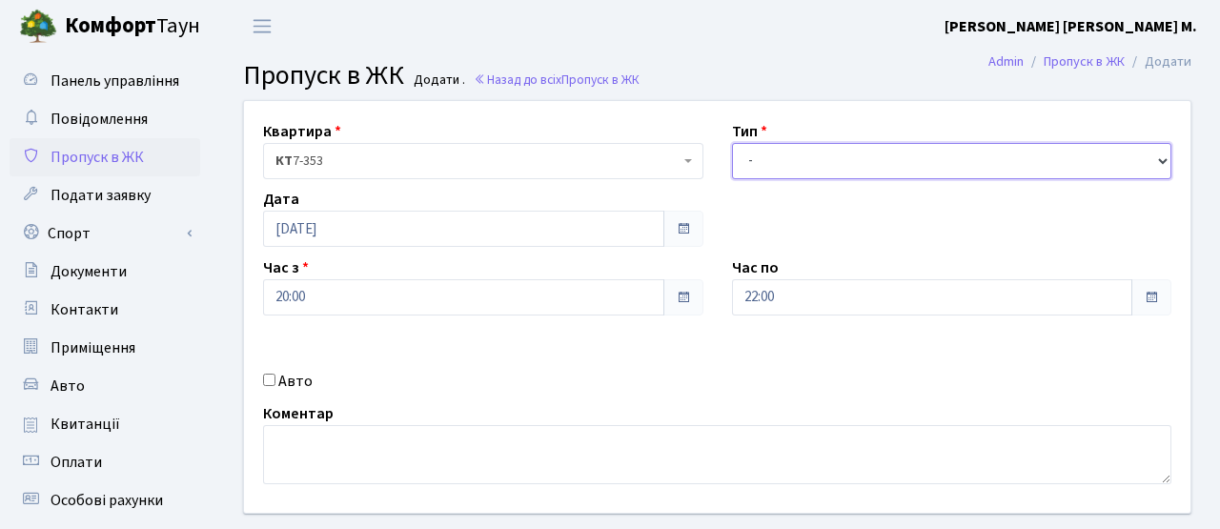
click at [768, 177] on select "- Доставка Таксі Гості Сервіс" at bounding box center [952, 161] width 440 height 36
select select "3"
click at [732, 143] on select "- Доставка Таксі Гості Сервіс" at bounding box center [952, 161] width 440 height 36
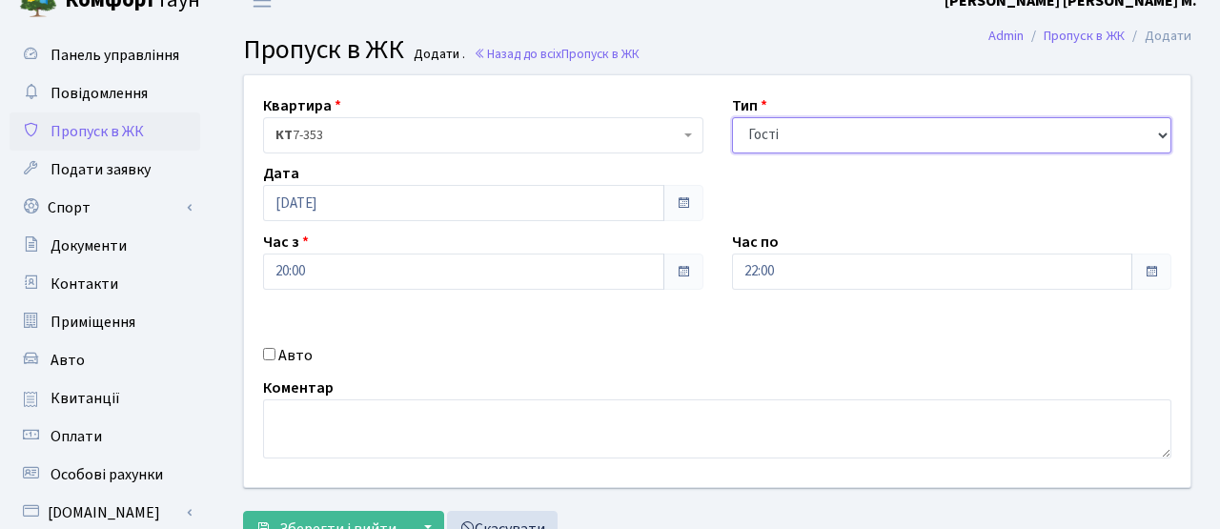
scroll to position [328, 0]
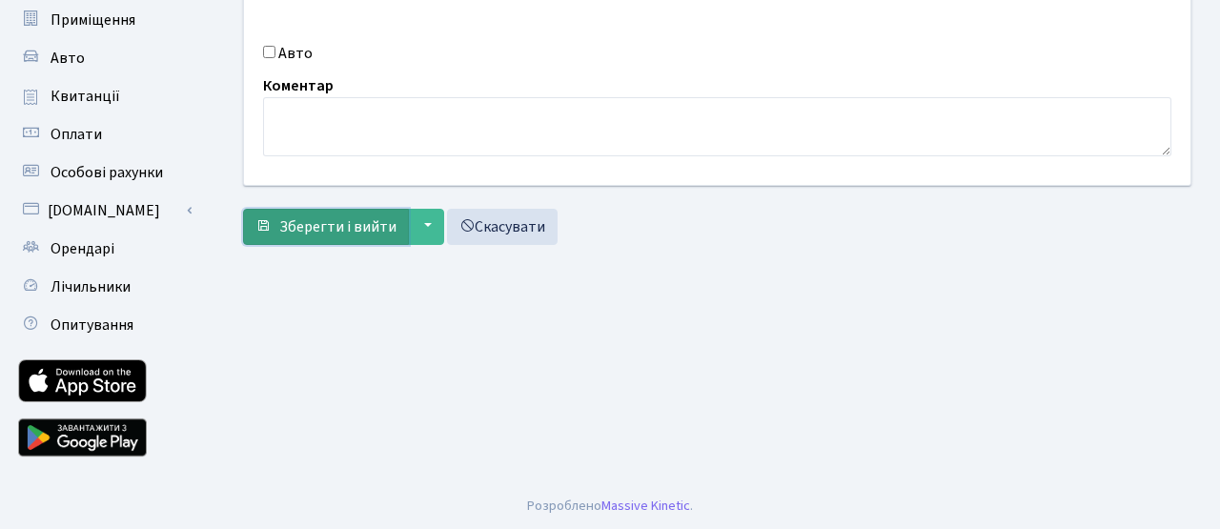
click at [330, 229] on span "Зберегти і вийти" at bounding box center [337, 226] width 117 height 21
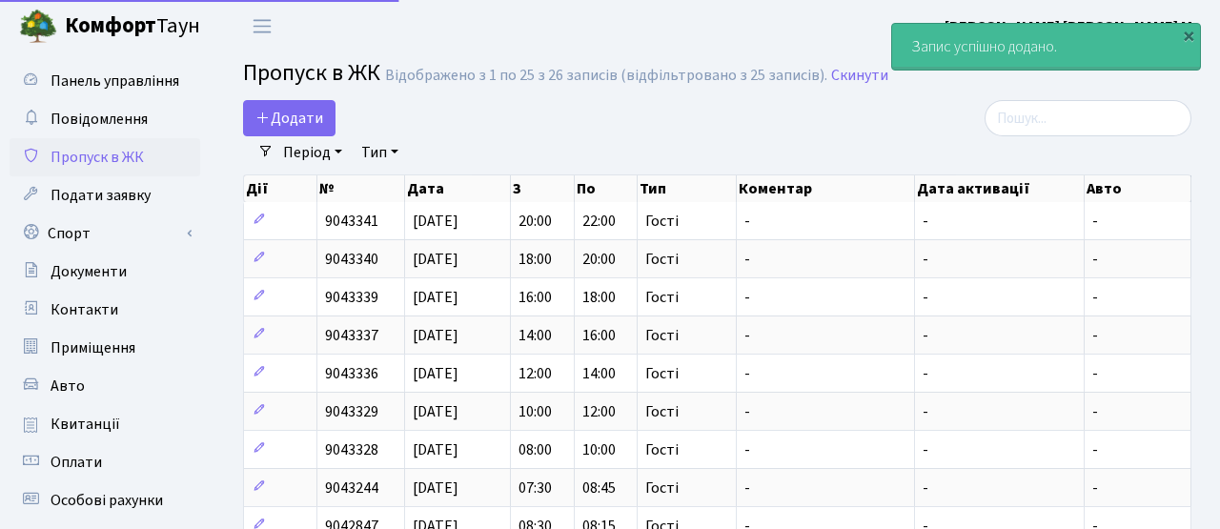
select select "25"
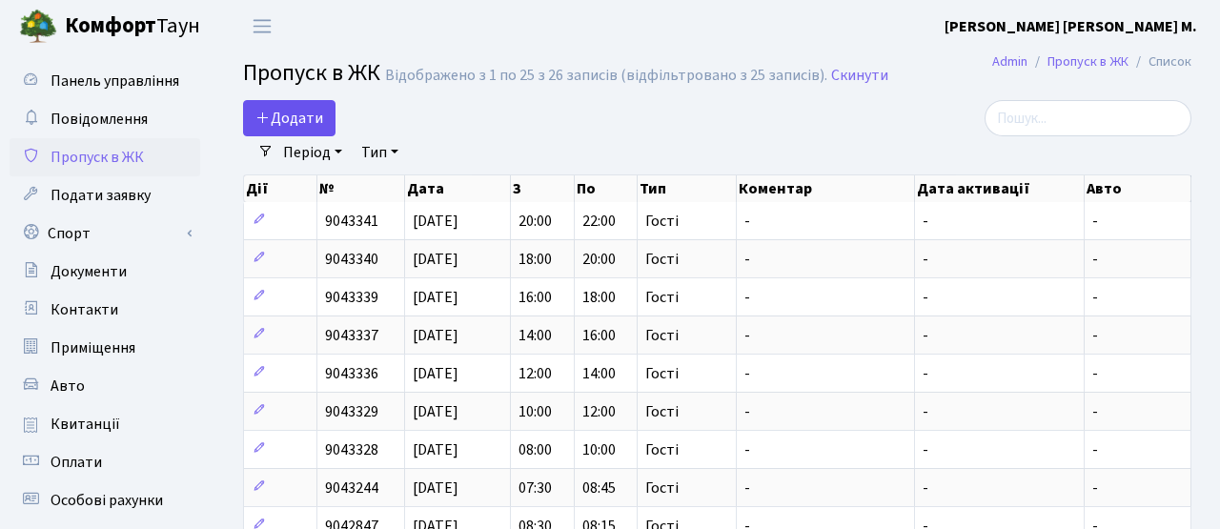
click at [299, 136] on link "Період" at bounding box center [313, 152] width 74 height 32
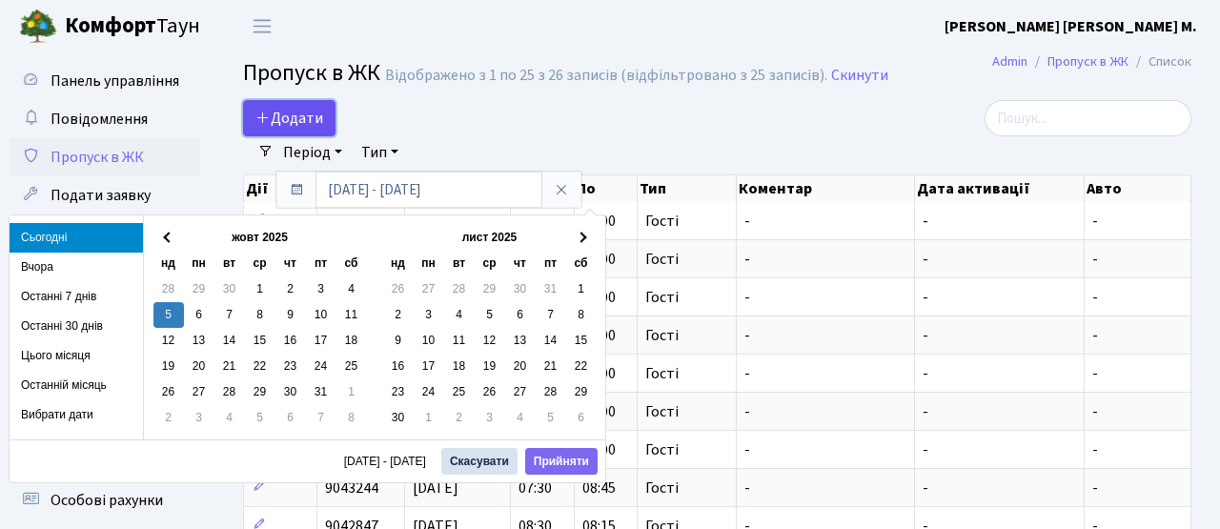
click at [296, 119] on span "Додати" at bounding box center [290, 118] width 68 height 21
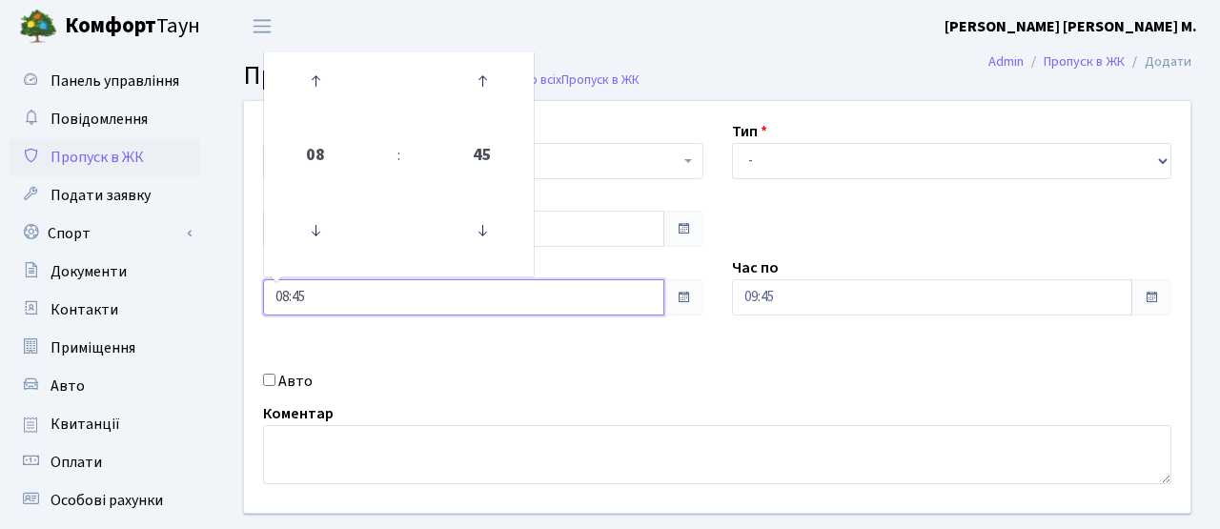
drag, startPoint x: 315, startPoint y: 299, endPoint x: 224, endPoint y: 292, distance: 90.9
click at [225, 294] on div "Квартира <b>КТ</b>&nbsp;&nbsp;&nbsp;&nbsp;7-353 <b>КТ</b>&nbsp;&nbsp;&nbsp;&nbs…" at bounding box center [718, 341] width 1006 height 482
type input "11:00"
click at [433, 349] on div "Квартира <b>КТ</b>&nbsp;&nbsp;&nbsp;&nbsp;7-353 <b>КТ</b>&nbsp;&nbsp;&nbsp;&nbs…" at bounding box center [717, 307] width 975 height 412
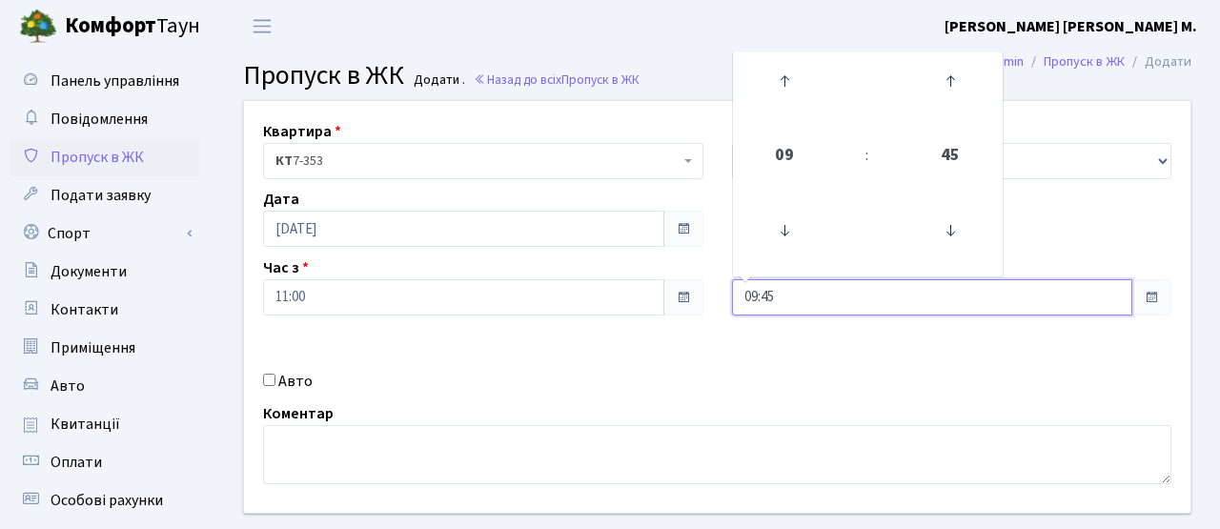
drag, startPoint x: 788, startPoint y: 302, endPoint x: 667, endPoint y: 282, distance: 122.7
click at [667, 282] on div "Квартира <b>КТ</b>&nbsp;&nbsp;&nbsp;&nbsp;7-353 <b>КТ</b>&nbsp;&nbsp;&nbsp;&nbs…" at bounding box center [717, 307] width 975 height 412
type input "12:00"
click at [650, 354] on div "Квартира <b>КТ</b>&nbsp;&nbsp;&nbsp;&nbsp;7-353 <b>КТ</b>&nbsp;&nbsp;&nbsp;&nbs…" at bounding box center [717, 307] width 975 height 412
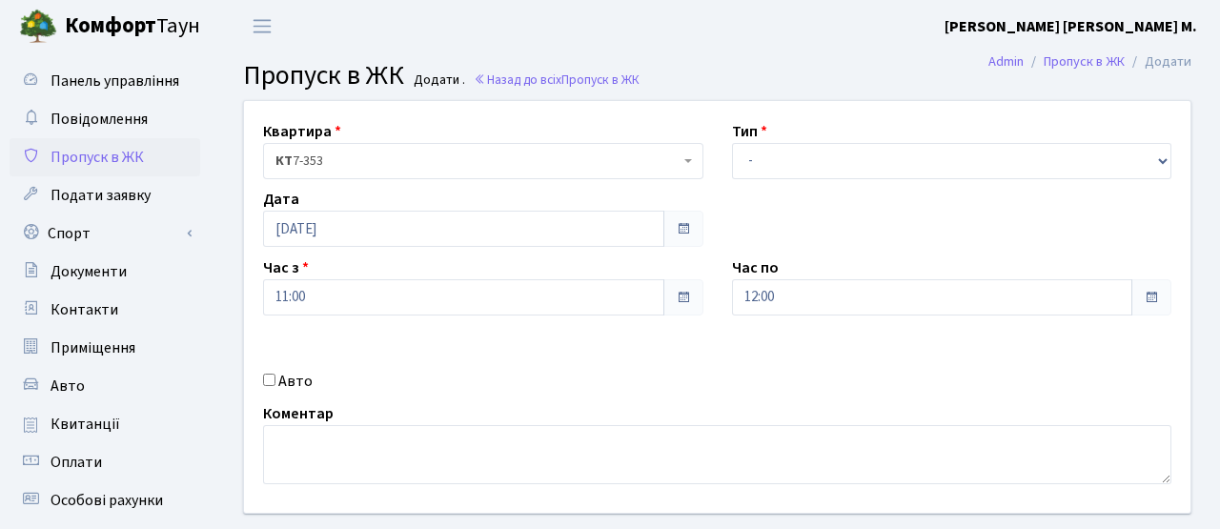
click at [284, 378] on label "Авто" at bounding box center [295, 381] width 34 height 23
click at [276, 378] on input "Авто" at bounding box center [269, 380] width 12 height 12
checkbox input "true"
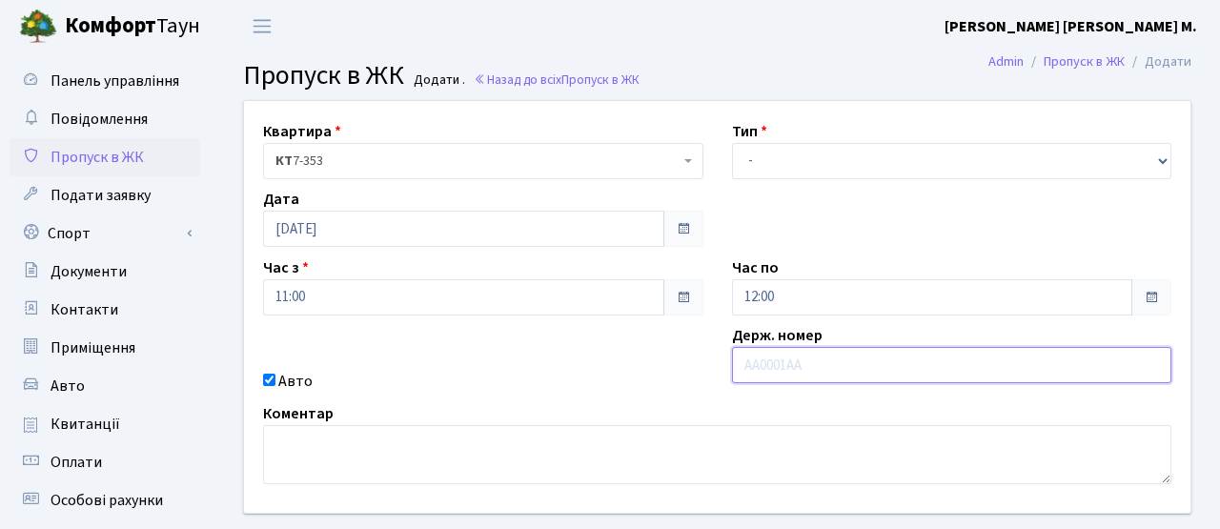
paste input "АА7718ЕР"
type input "АА7718ЕР"
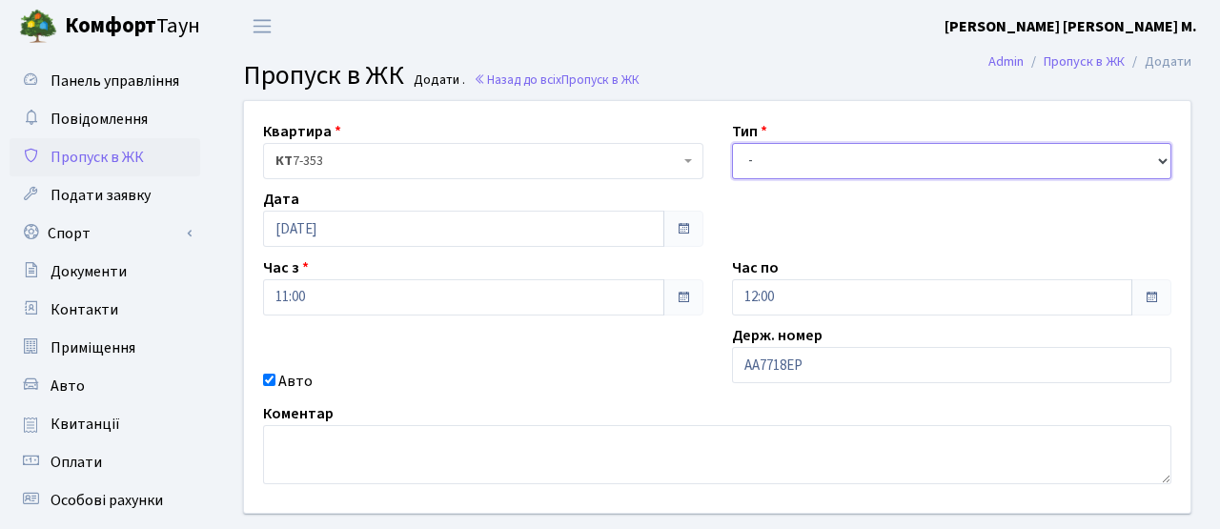
click at [768, 156] on select "- Доставка Таксі Гості Сервіс" at bounding box center [952, 161] width 440 height 36
select select "3"
click at [732, 143] on select "- Доставка Таксі Гості Сервіс" at bounding box center [952, 161] width 440 height 36
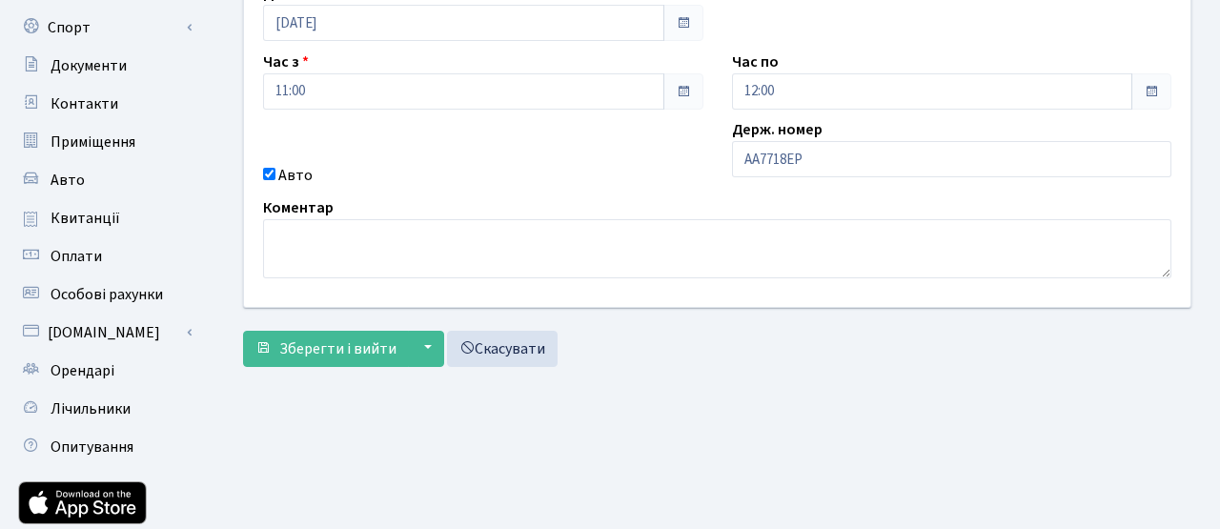
scroll to position [230, 0]
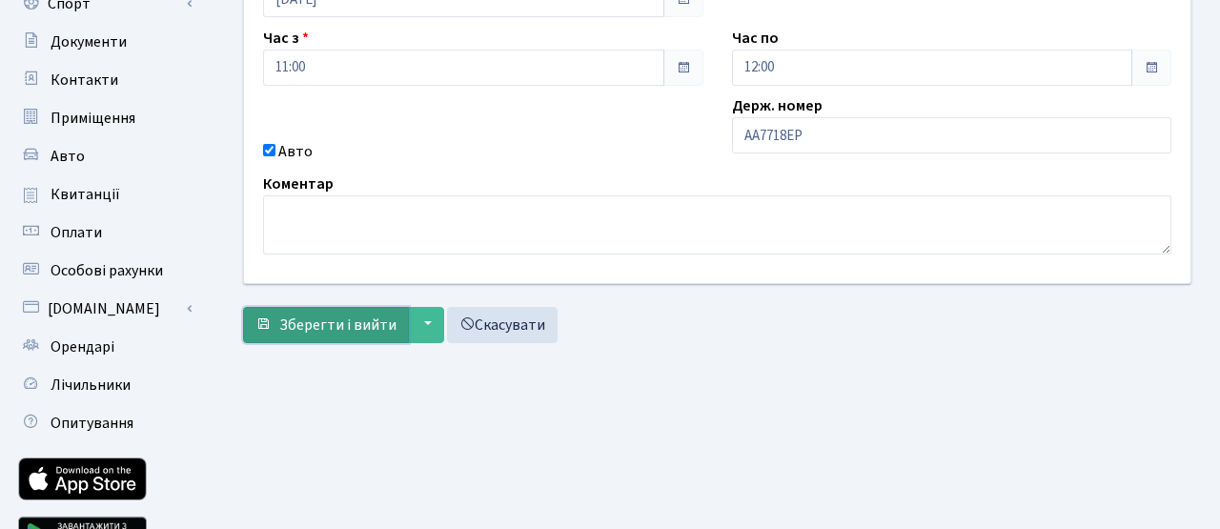
click at [355, 334] on span "Зберегти і вийти" at bounding box center [337, 325] width 117 height 21
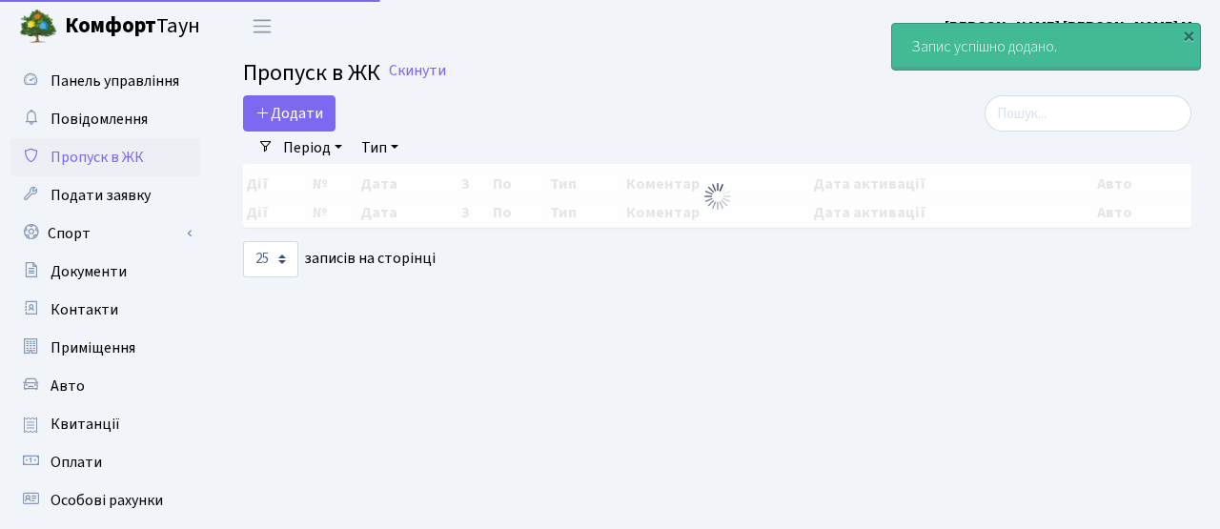
select select "25"
